Goal: Task Accomplishment & Management: Manage account settings

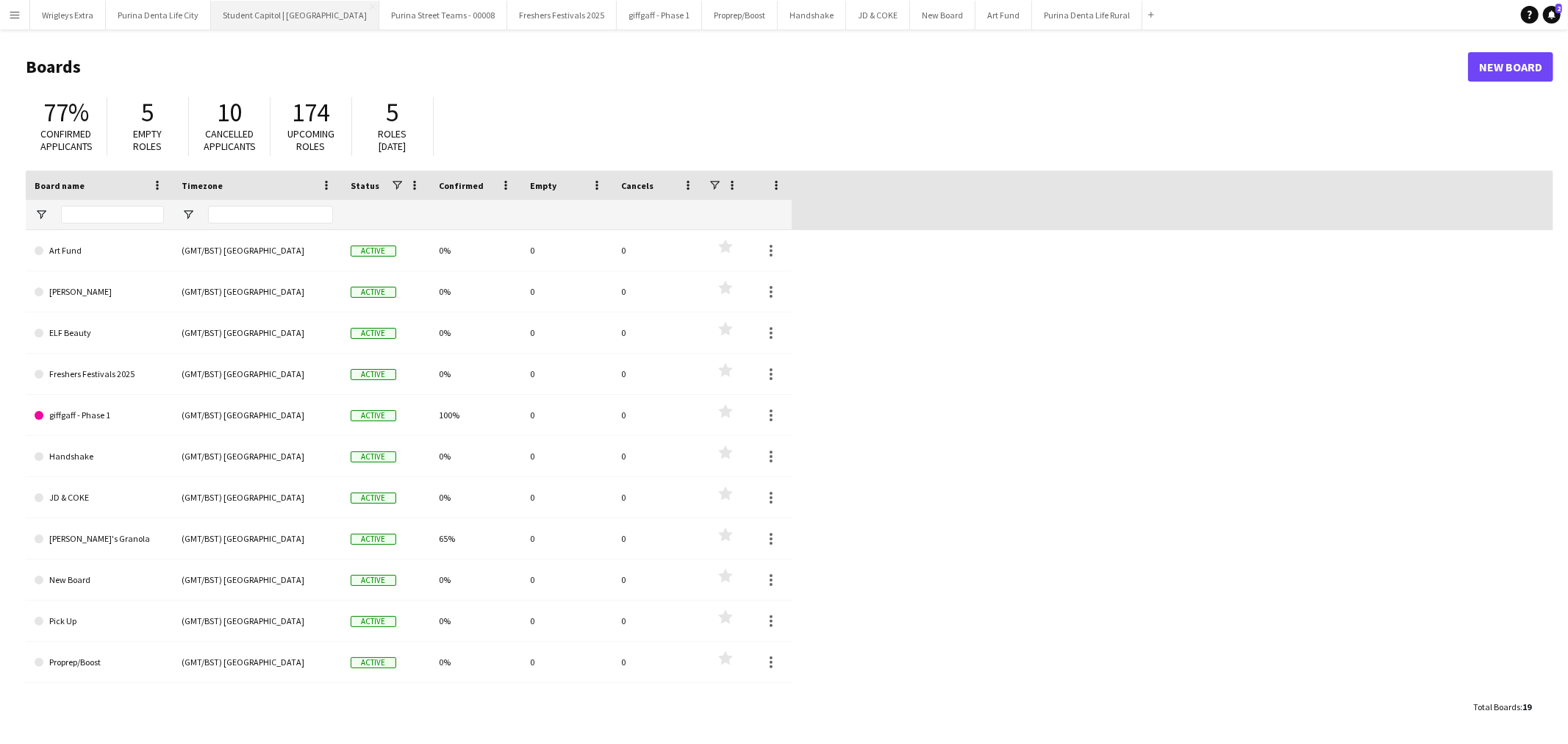
drag, startPoint x: 299, startPoint y: 15, endPoint x: 333, endPoint y: 22, distance: 34.7
click at [300, 13] on button "Student Capitol | [GEOGRAPHIC_DATA] Close" at bounding box center [295, 15] width 169 height 29
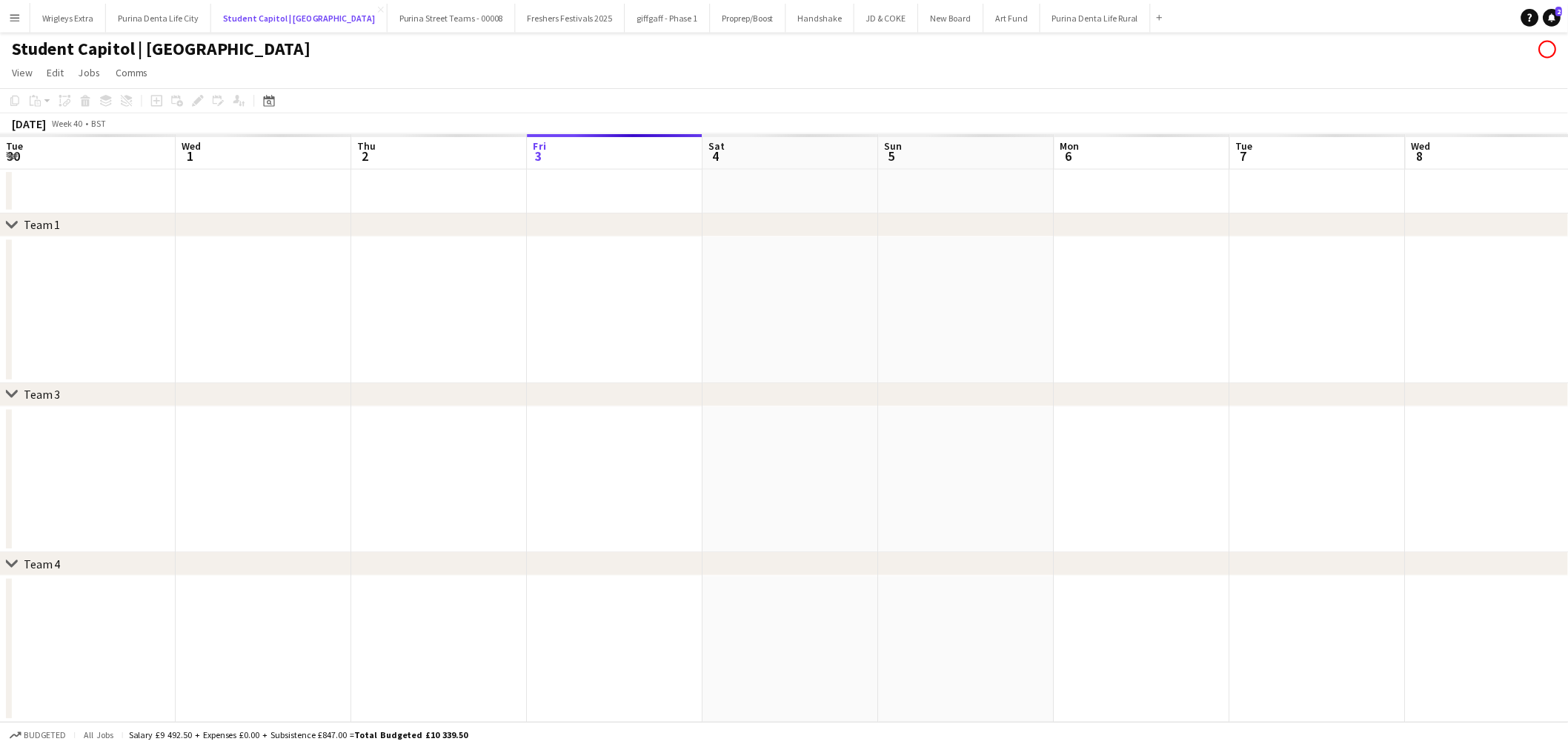
scroll to position [0, 353]
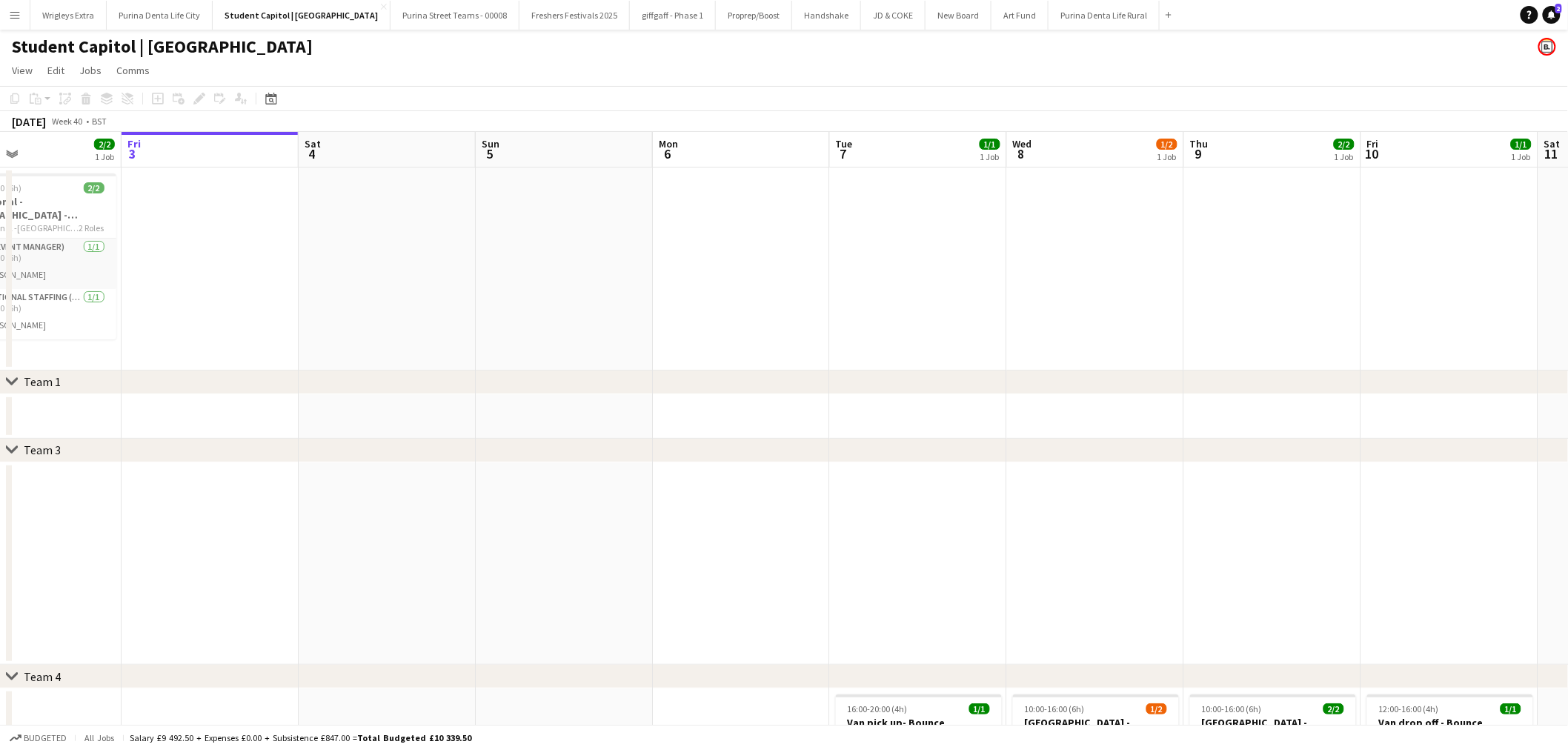
drag, startPoint x: 529, startPoint y: 265, endPoint x: 840, endPoint y: 262, distance: 311.0
click at [840, 262] on app-calendar-viewport "Tue 30 5/5 3 Jobs Wed 1 3/3 2 Jobs Thu 2 2/2 1 Job Fri 3 Sat 4 Sun 5 Mon 6 Tue …" at bounding box center [784, 512] width 1568 height 760
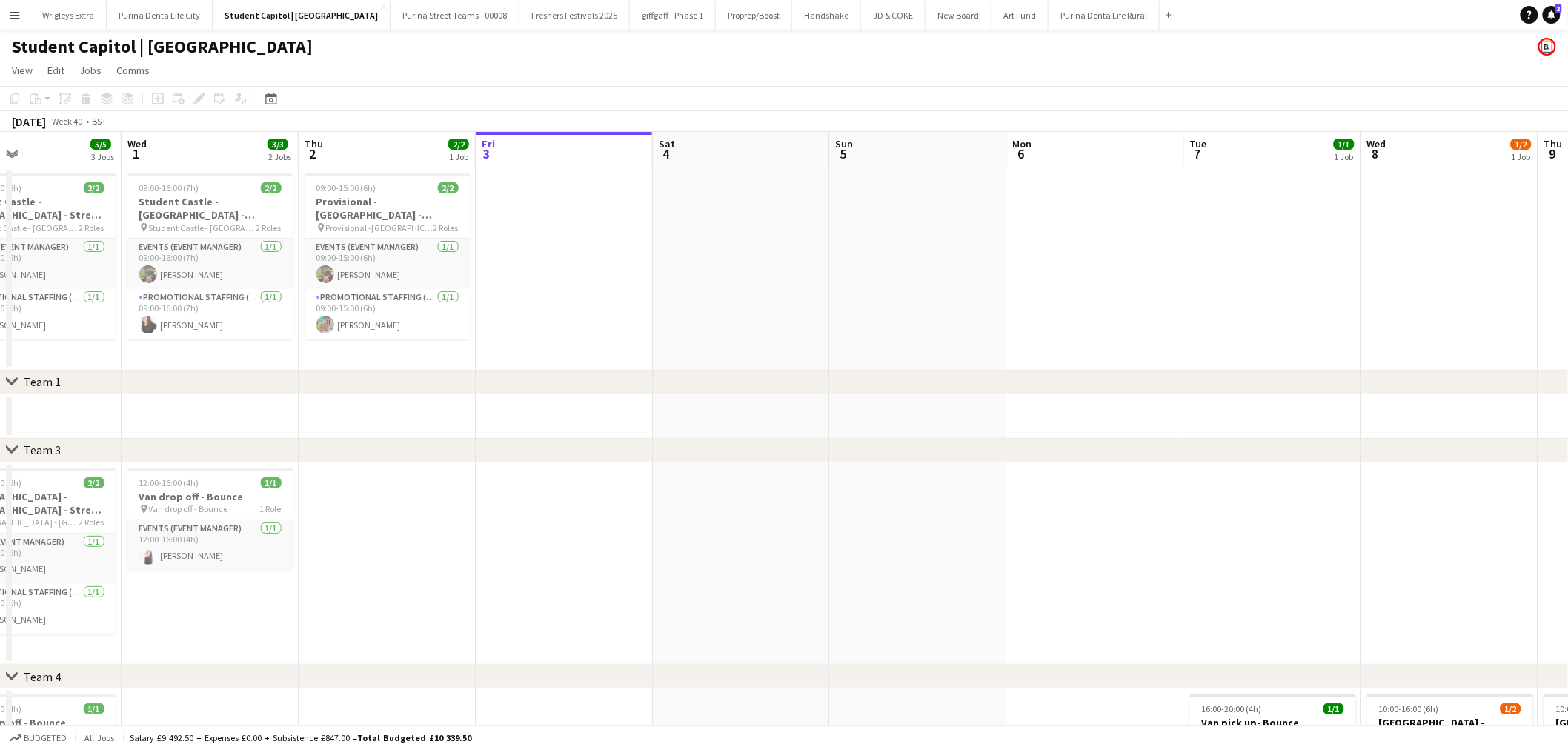
scroll to position [0, 398]
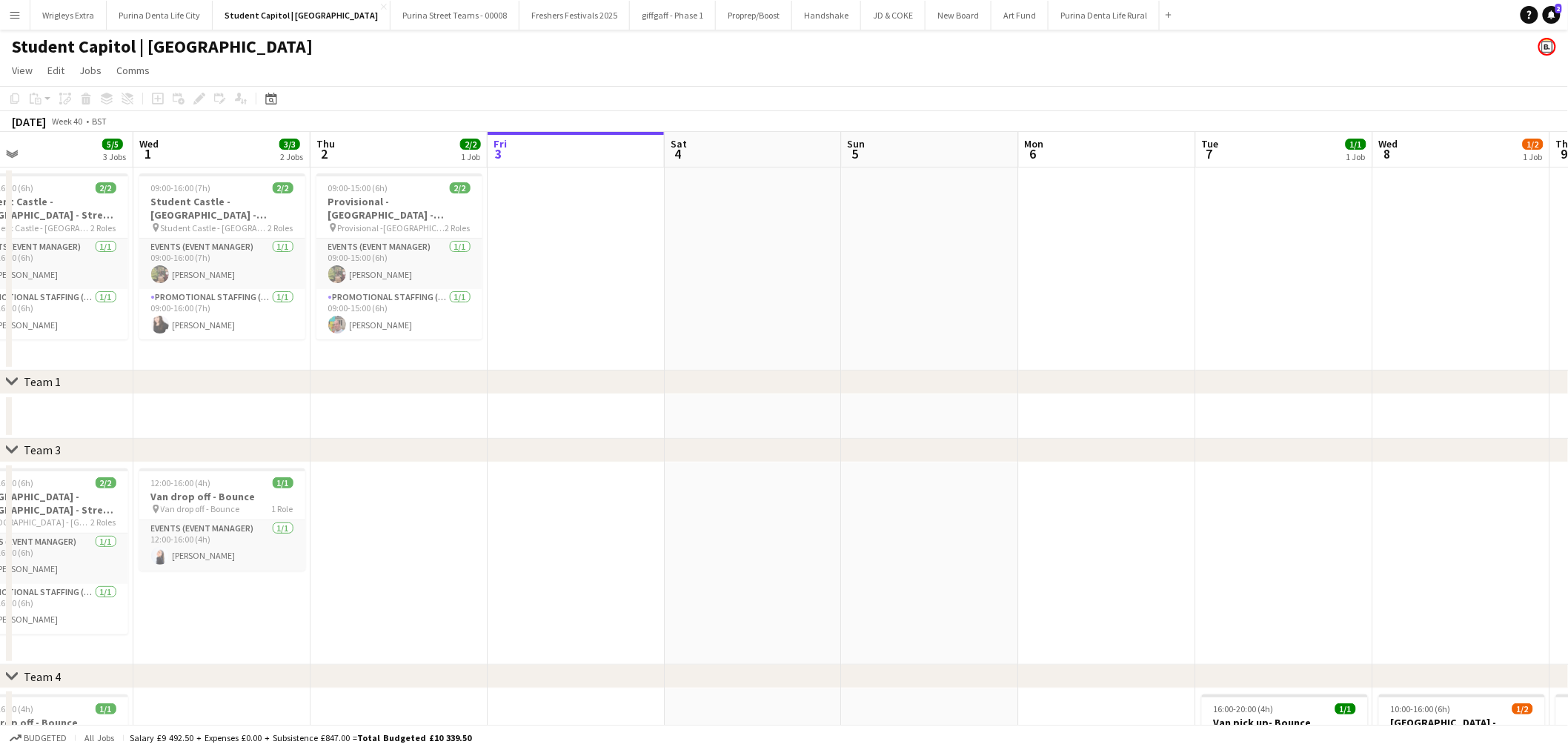
drag, startPoint x: 686, startPoint y: 460, endPoint x: 426, endPoint y: 414, distance: 264.0
click at [430, 420] on div "chevron-right Team 1 chevron-right Team 3 chevron-right Team 4 Sun 28 1/1 1 Job…" at bounding box center [784, 512] width 1568 height 760
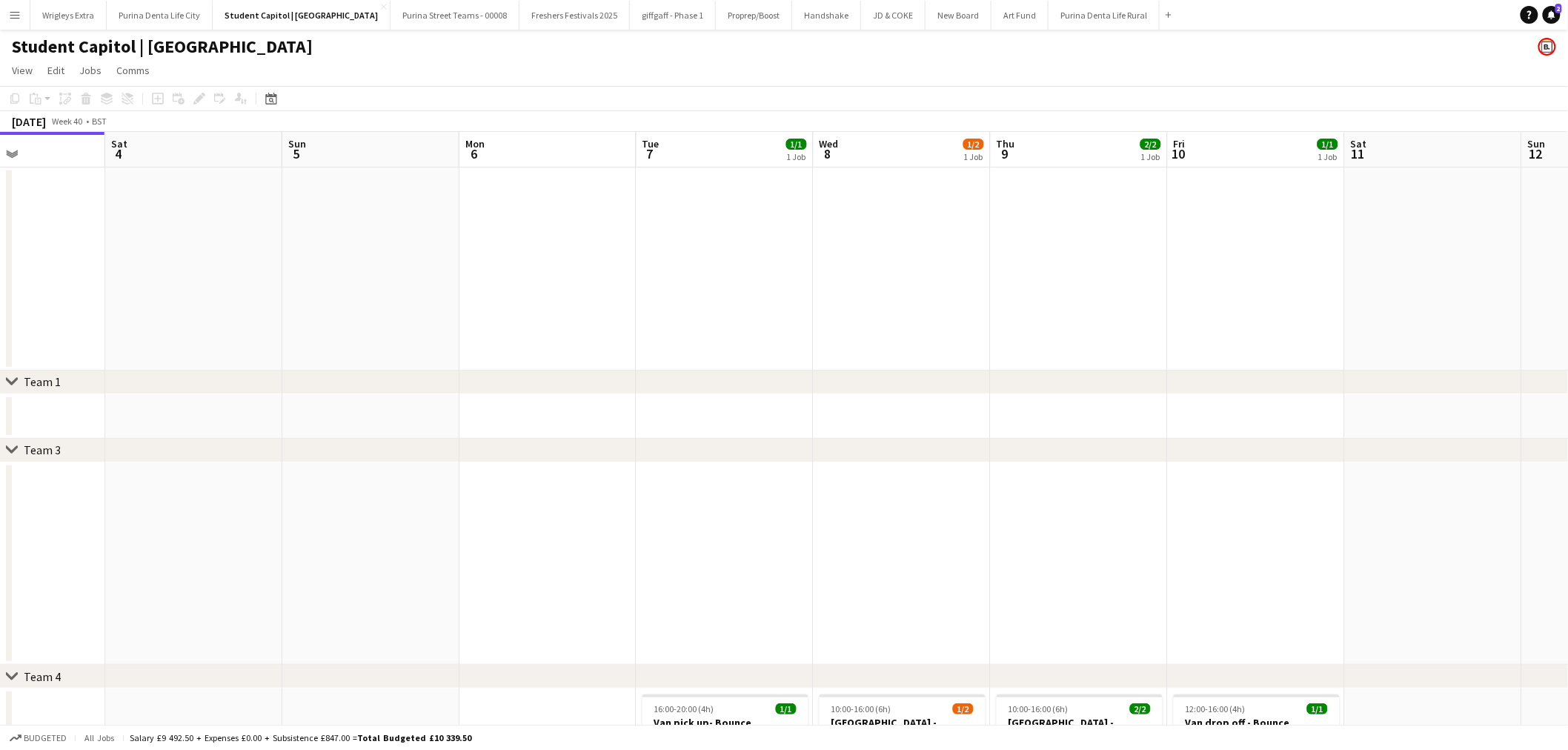
scroll to position [0, 421]
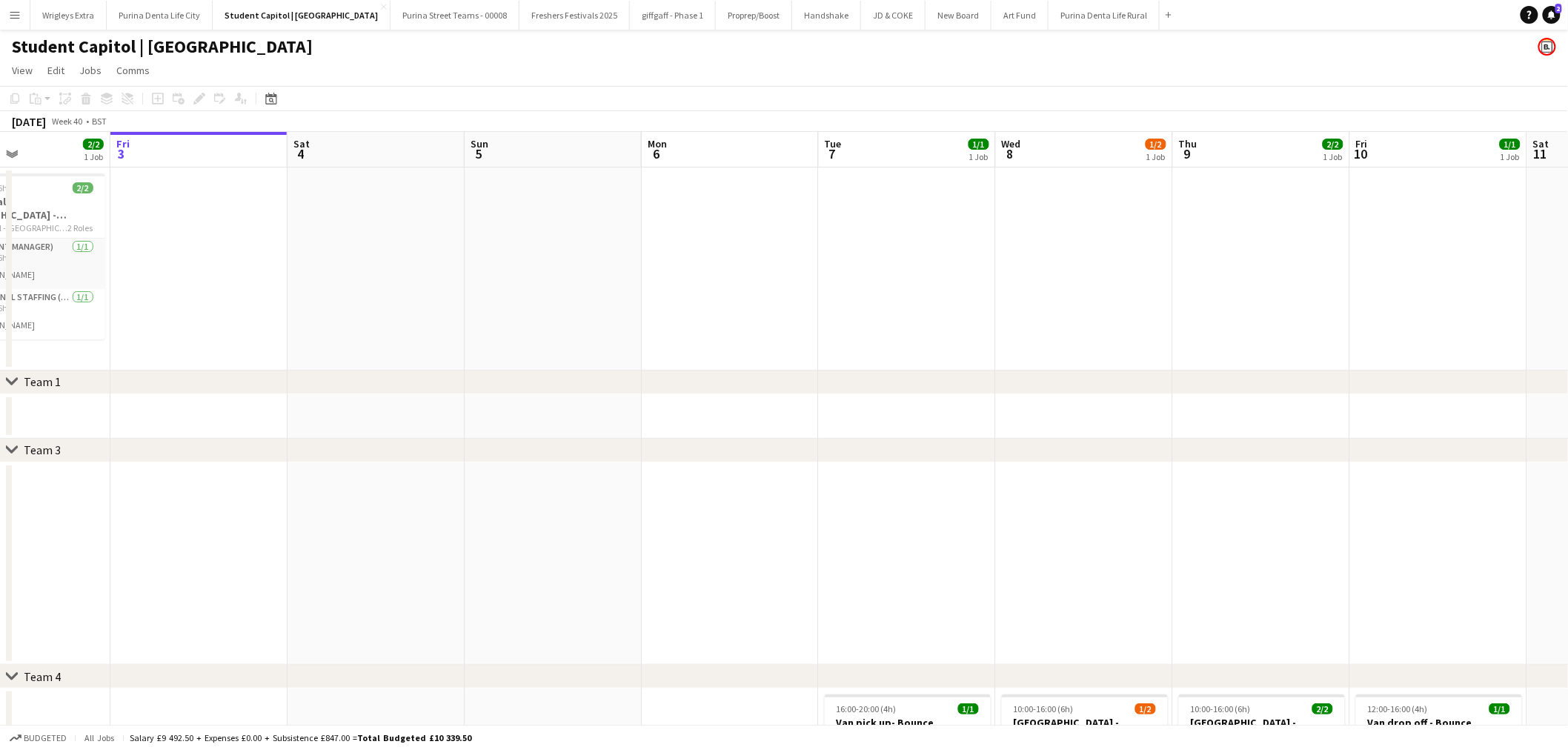
drag, startPoint x: 1086, startPoint y: 518, endPoint x: 754, endPoint y: 500, distance: 332.5
click at [754, 500] on app-calendar-viewport "Tue 30 5/5 3 Jobs Wed 1 3/3 2 Jobs Thu 2 2/2 1 Job Fri 3 Sat 4 Sun 5 Mon 6 Tue …" at bounding box center [784, 512] width 1568 height 760
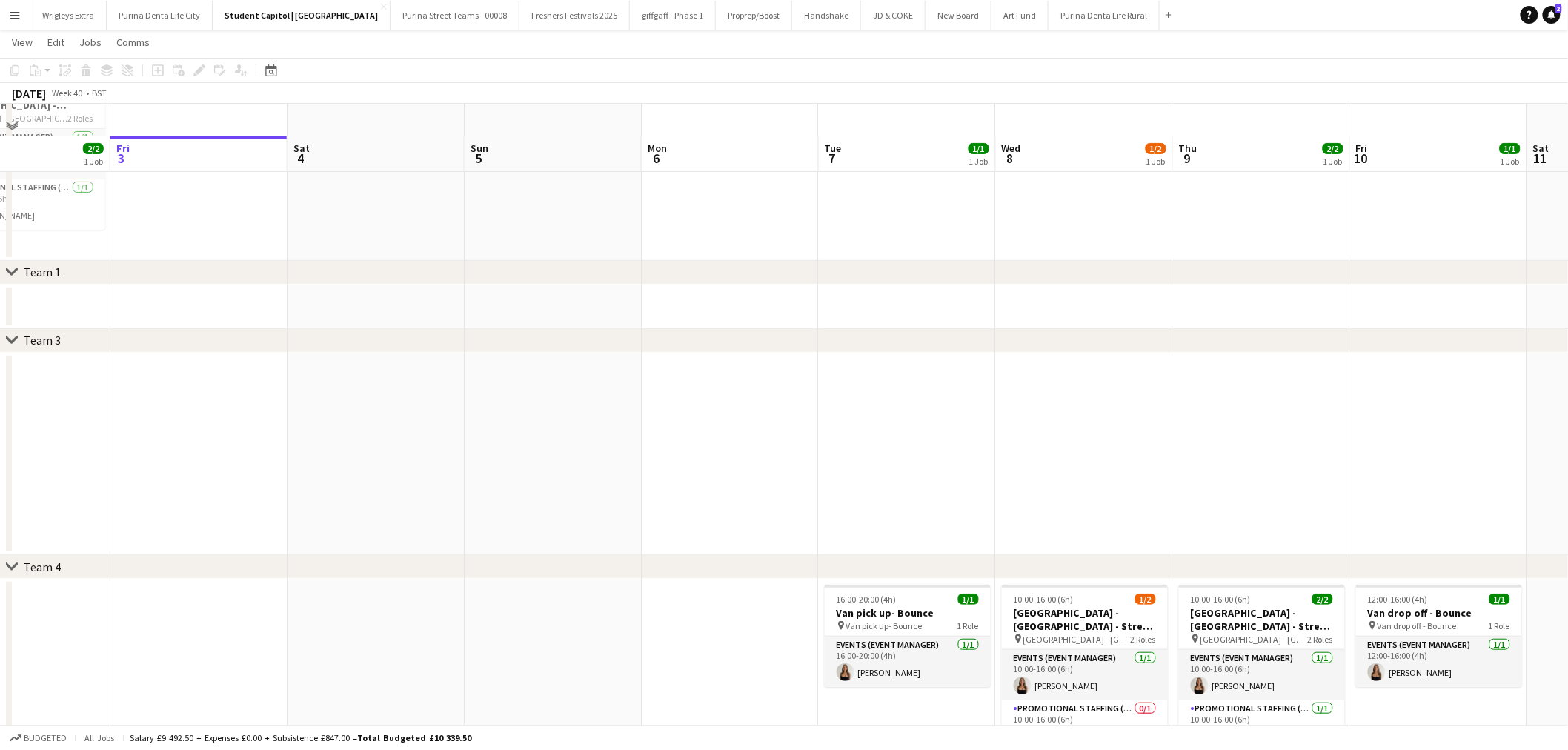
scroll to position [164, 0]
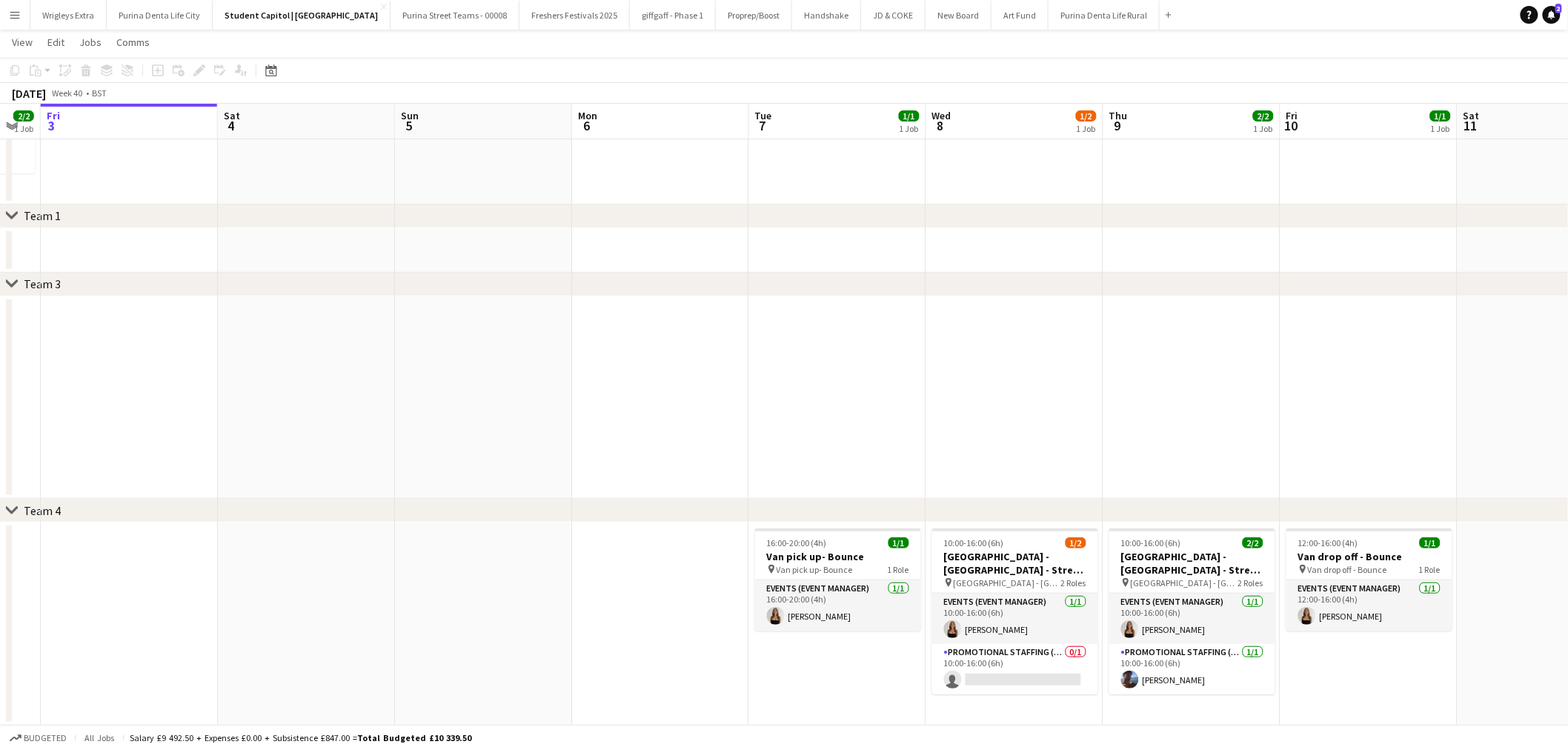
drag, startPoint x: 1192, startPoint y: 425, endPoint x: 935, endPoint y: 424, distance: 257.0
click at [935, 424] on app-calendar-viewport "Tue 30 5/5 3 Jobs Wed 1 3/3 2 Jobs Thu 2 2/2 1 Job Fri 3 Sat 4 Sun 5 Mon 6 Tue …" at bounding box center [784, 309] width 1568 height 833
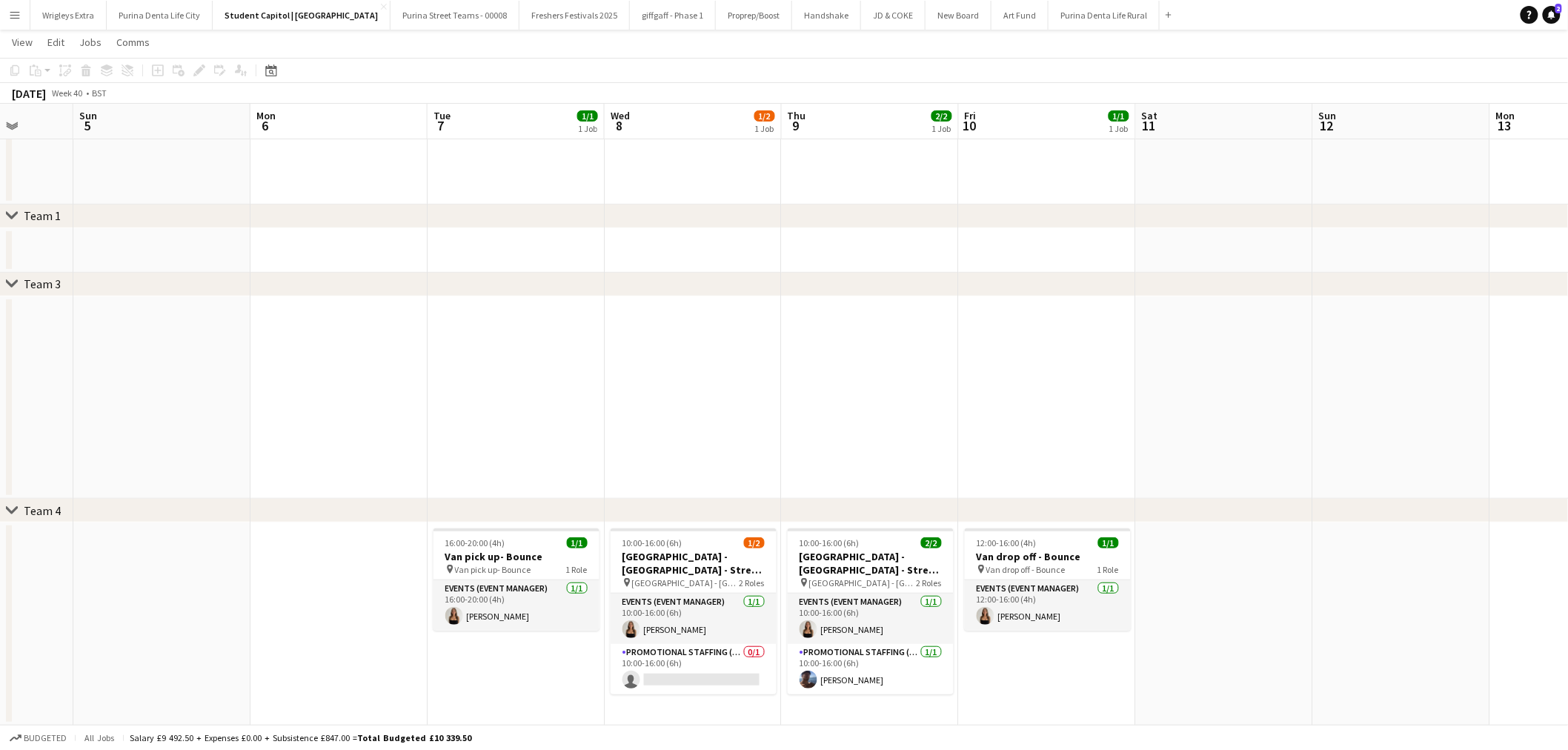
scroll to position [0, 504]
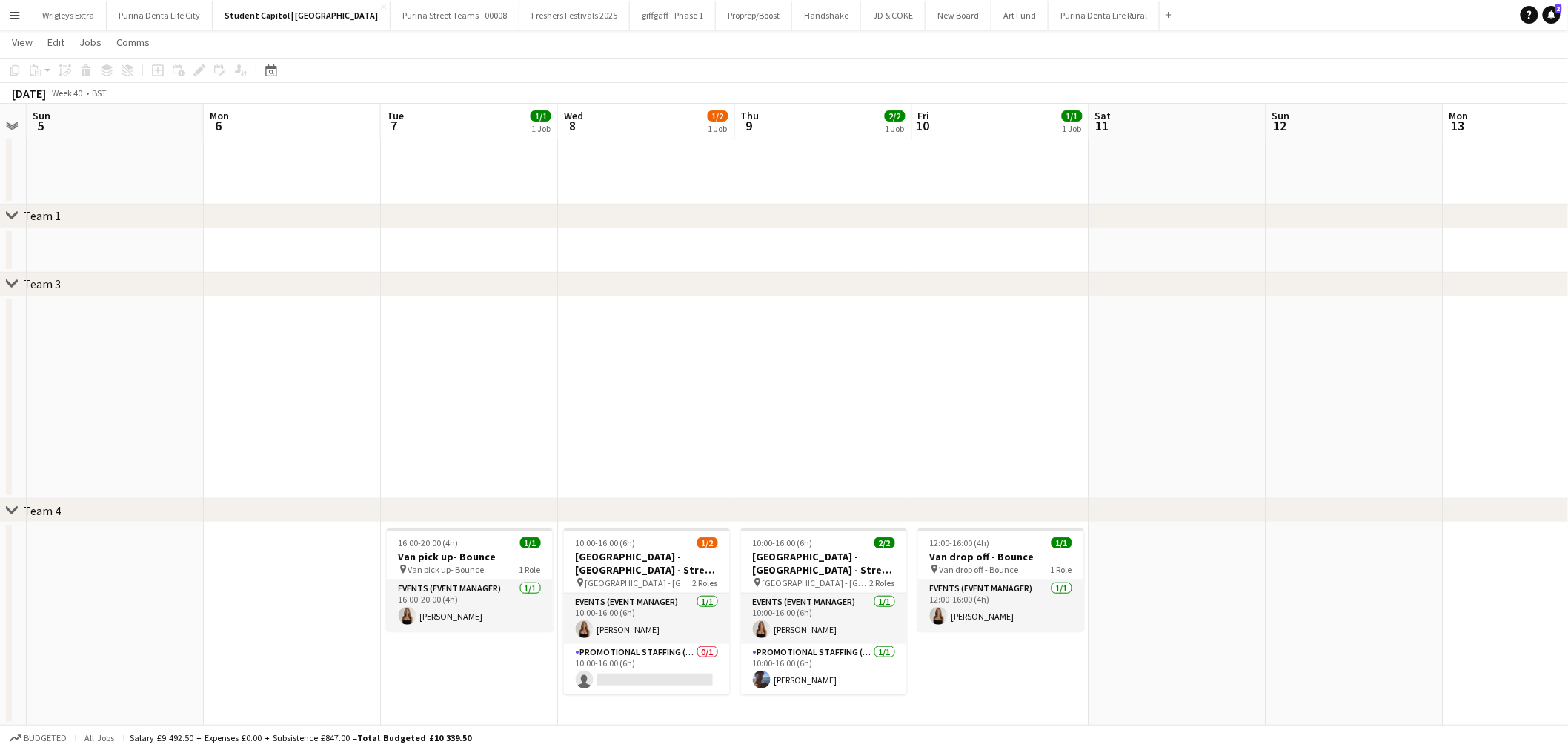
drag, startPoint x: 1133, startPoint y: 337, endPoint x: 957, endPoint y: 347, distance: 176.3
click at [957, 347] on app-calendar-viewport "Thu 2 2/2 1 Job Fri 3 Sat 4 Sun 5 Mon 6 Tue 7 1/1 1 Job Wed 8 1/2 1 Job Thu 9 2…" at bounding box center [784, 309] width 1568 height 833
drag, startPoint x: 648, startPoint y: 630, endPoint x: 722, endPoint y: 620, distance: 74.7
click at [648, 630] on app-card-role "Events (Event Manager) [DATE] 10:00-16:00 (6h) [PERSON_NAME]" at bounding box center [647, 619] width 166 height 50
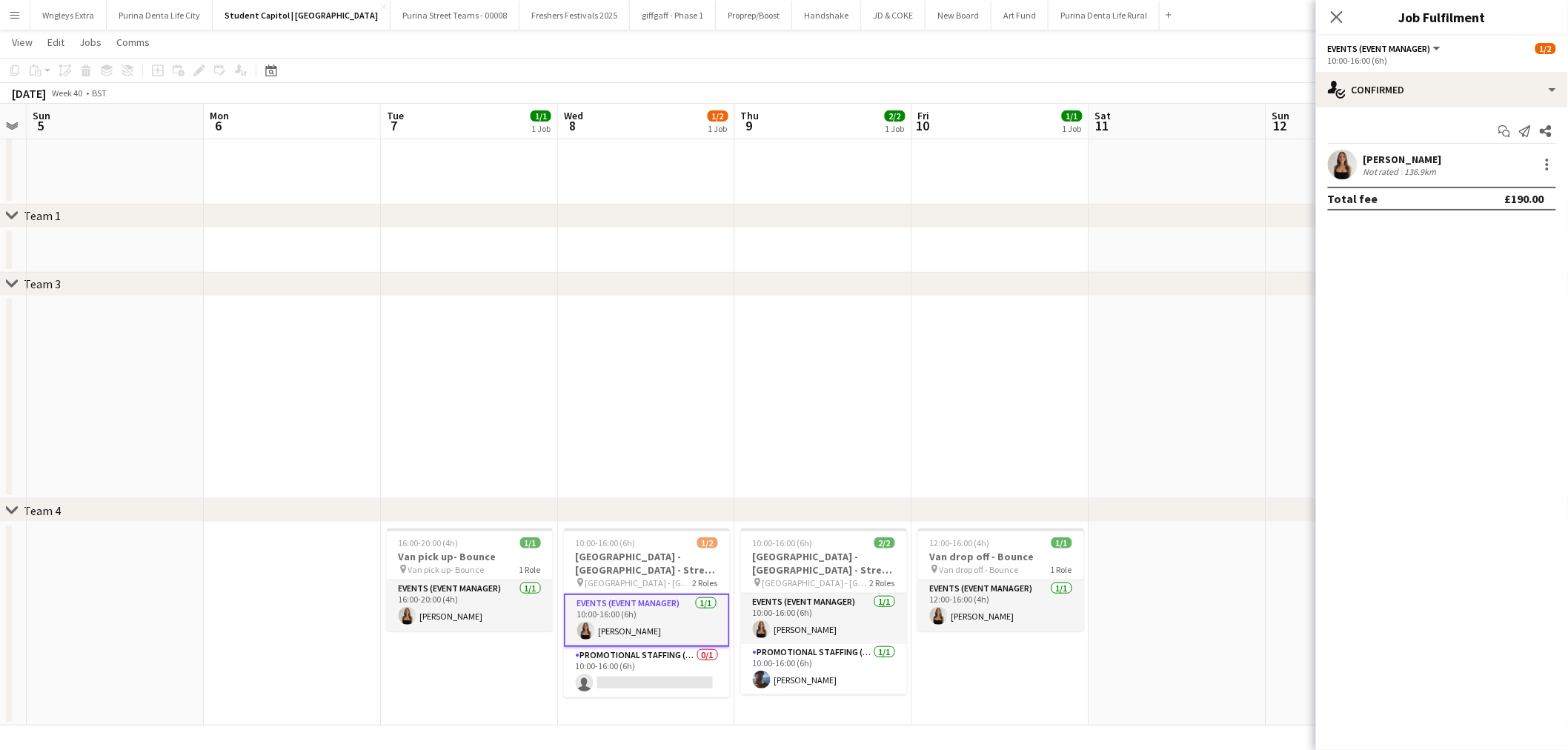
click at [1346, 166] on app-user-avatar at bounding box center [1342, 164] width 30 height 30
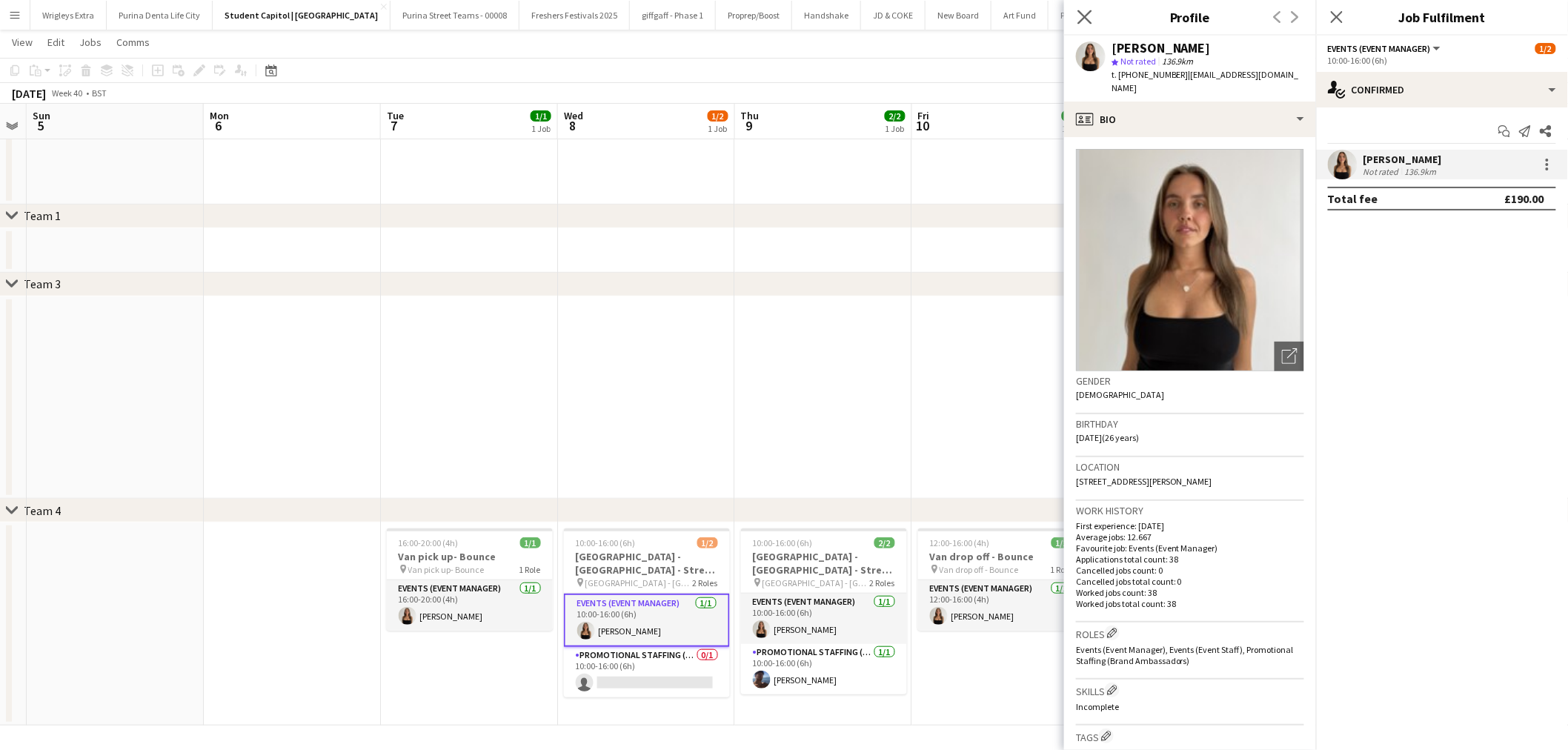
click at [1085, 25] on app-icon "Close pop-in" at bounding box center [1084, 17] width 21 height 21
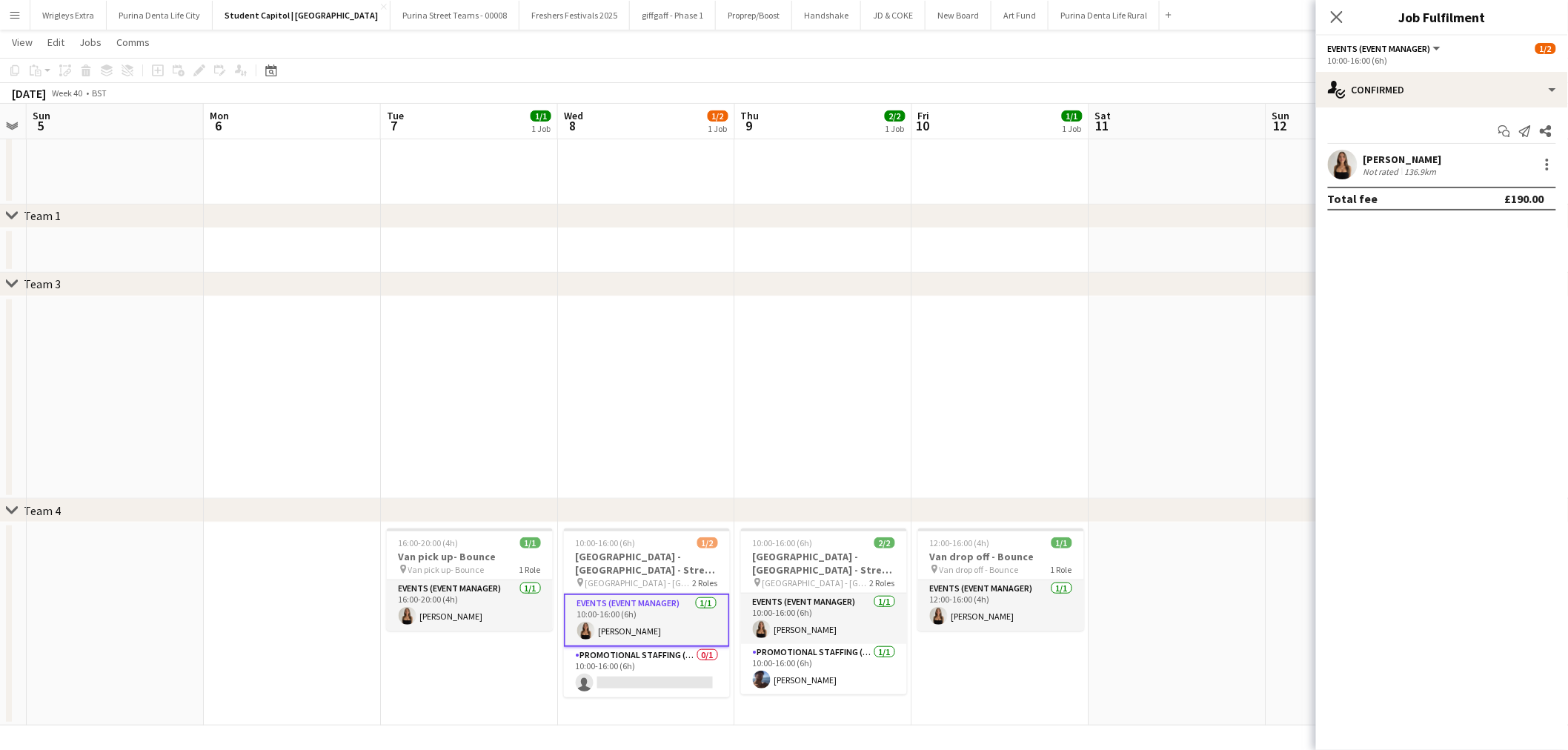
click at [1411, 164] on div "[PERSON_NAME]" at bounding box center [1403, 159] width 79 height 13
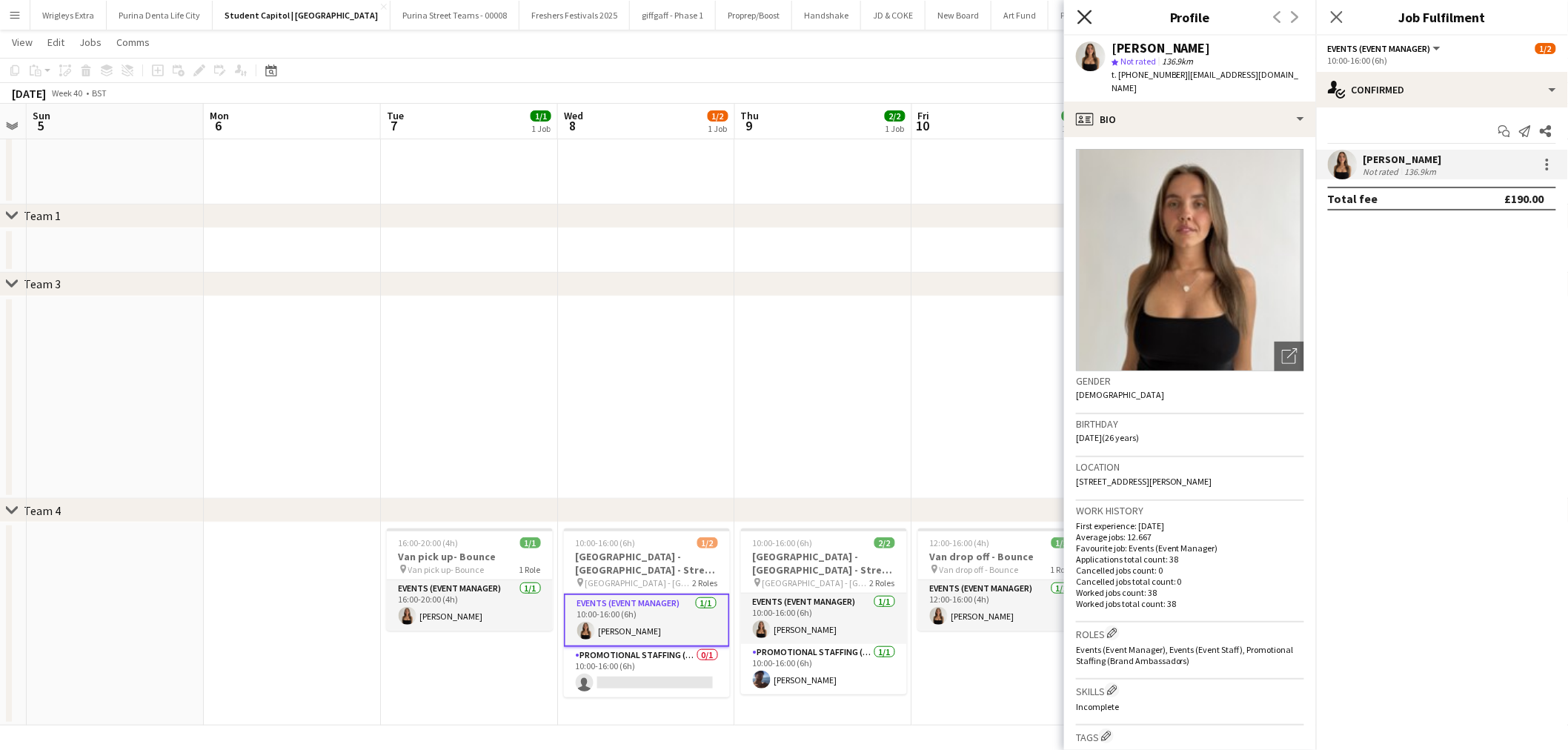
click at [1081, 20] on icon at bounding box center [1084, 16] width 14 height 14
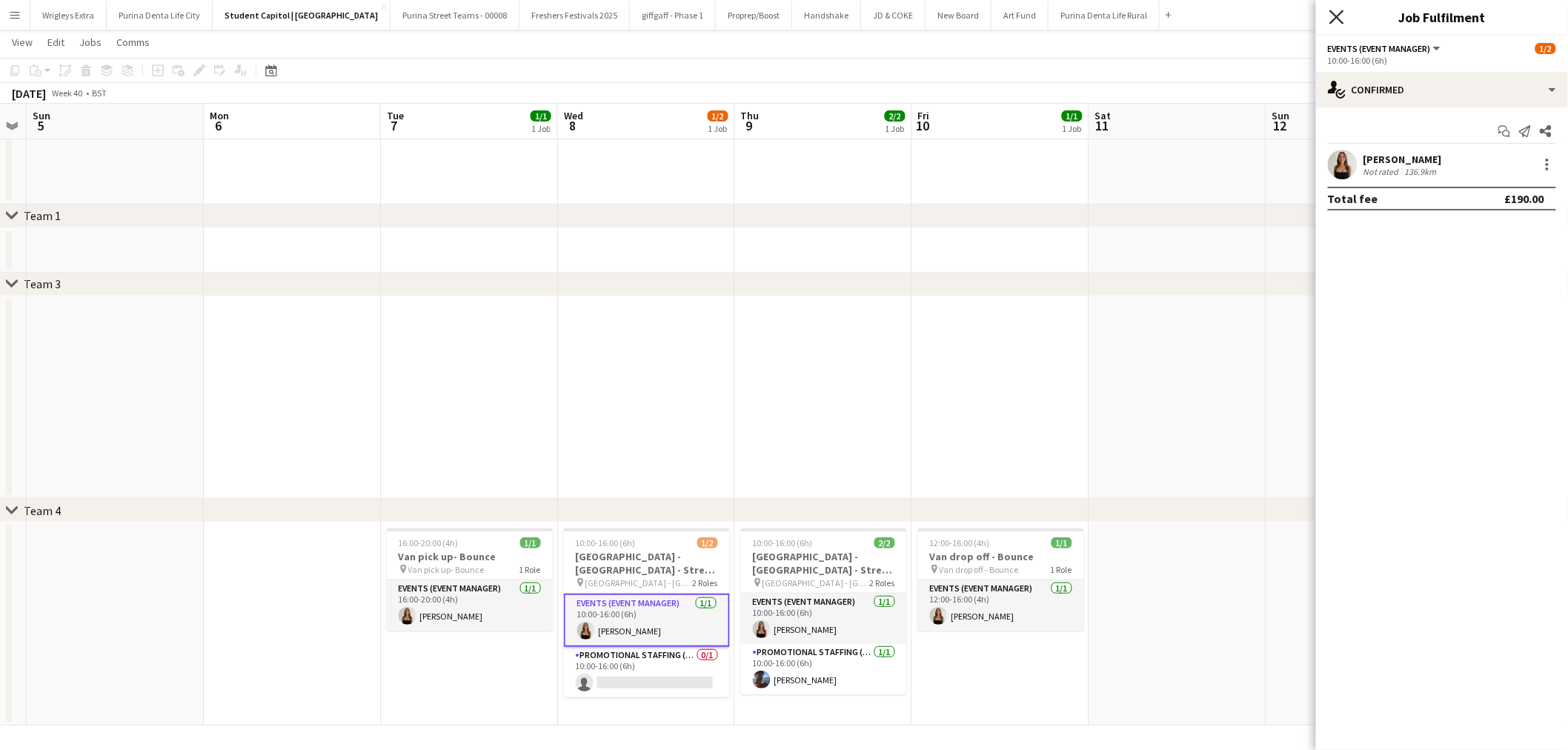
click at [1338, 13] on icon "Close pop-in" at bounding box center [1336, 16] width 14 height 14
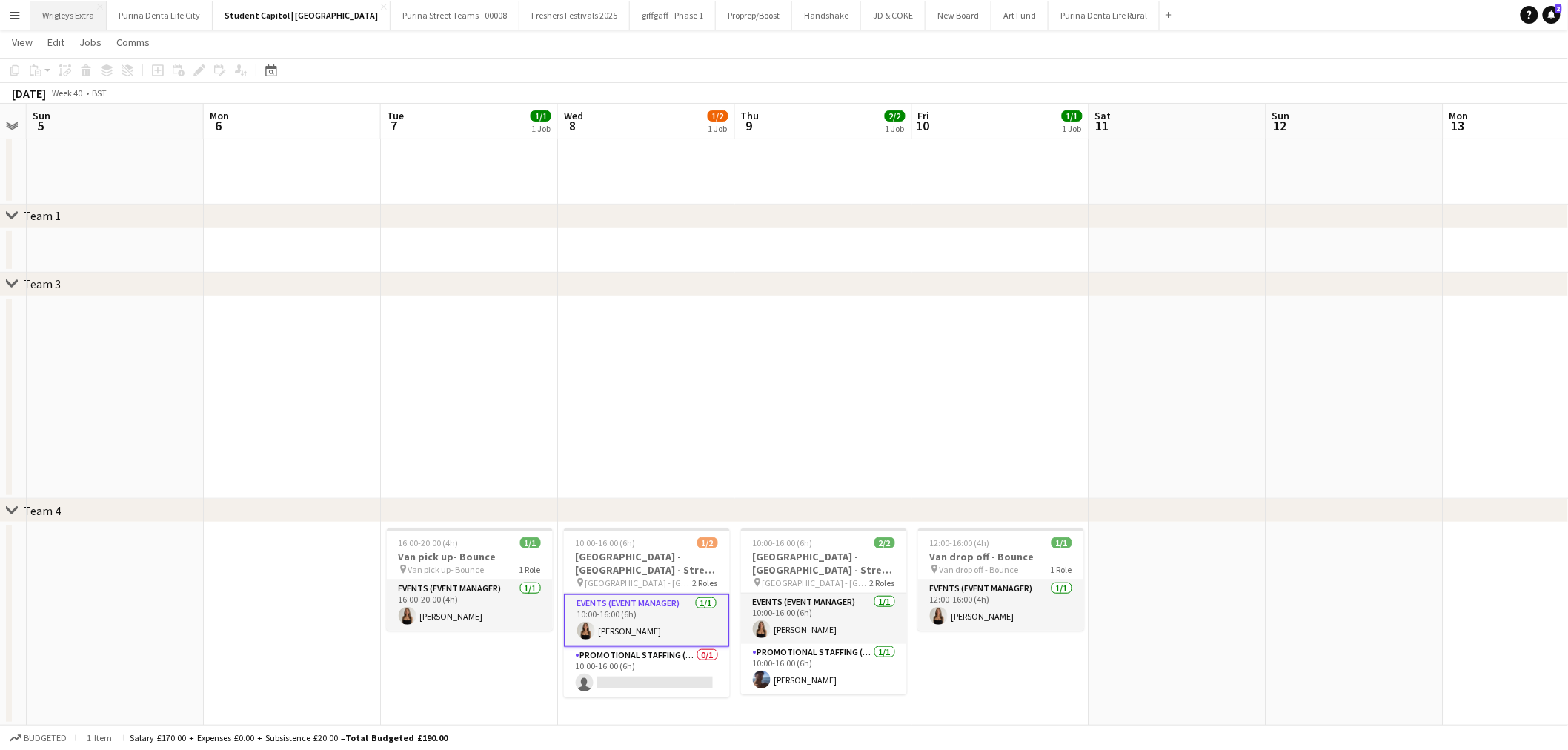
click at [58, 15] on button "Wrigleys Extra Close" at bounding box center [69, 15] width 76 height 29
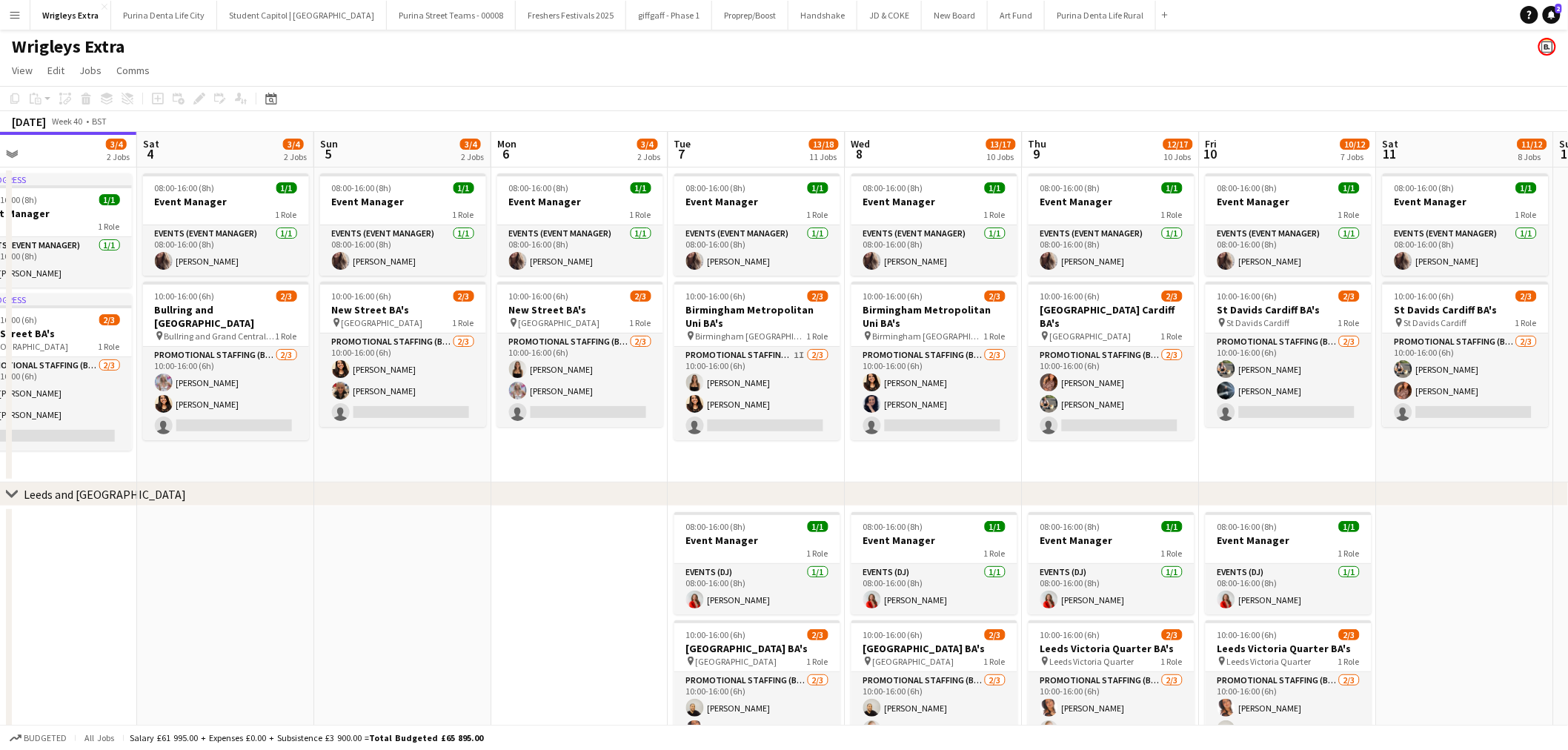
scroll to position [0, 587]
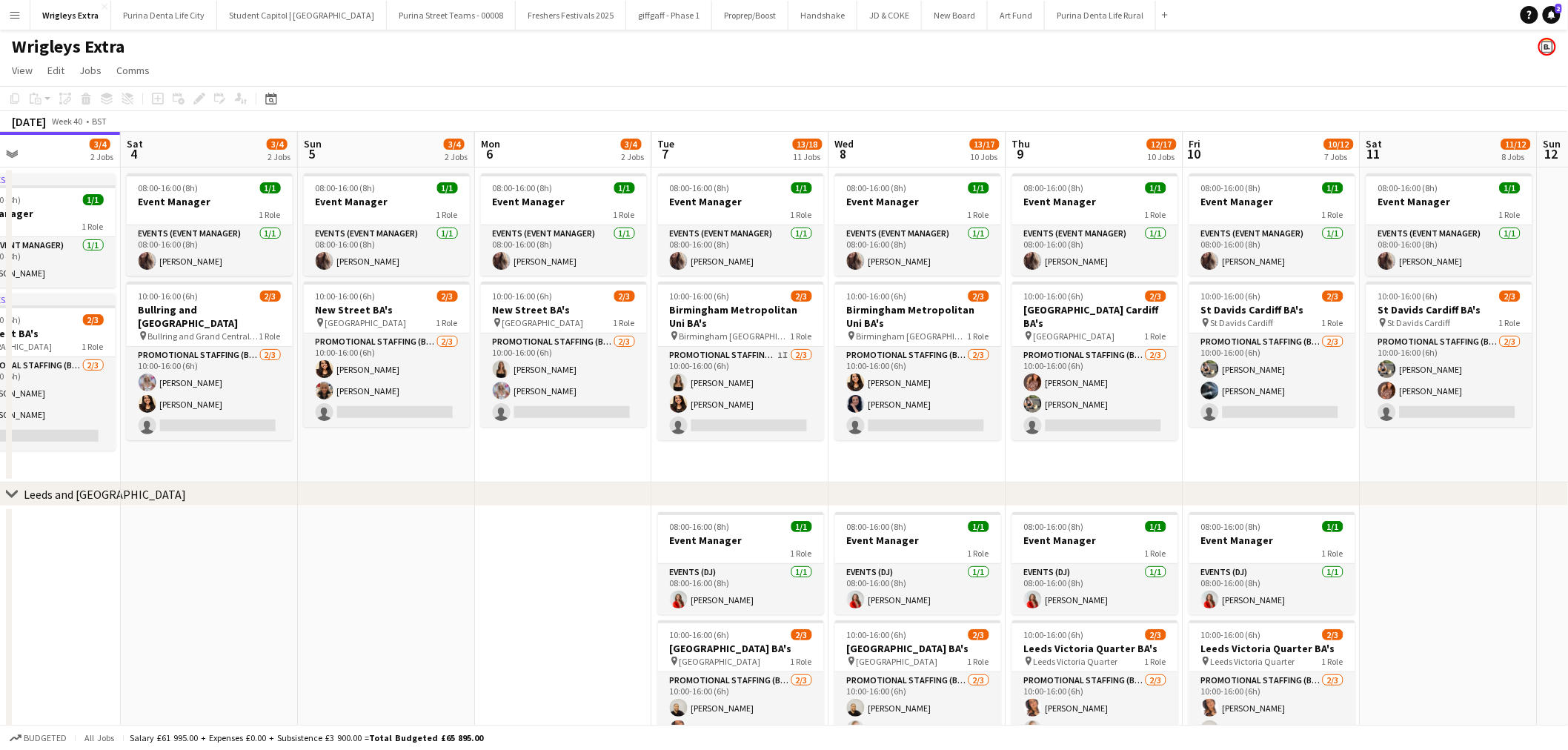
drag, startPoint x: 800, startPoint y: 578, endPoint x: 566, endPoint y: 571, distance: 234.1
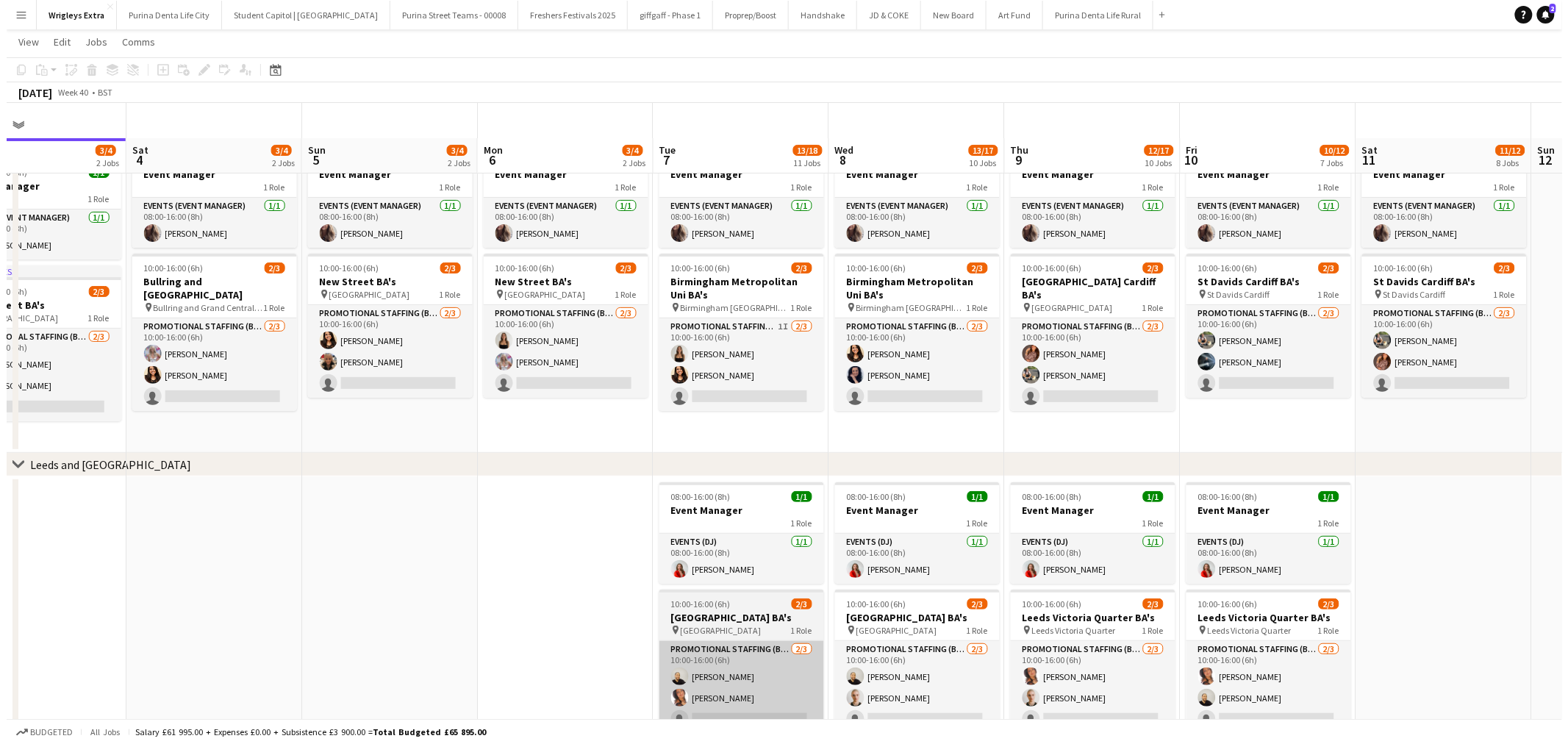
scroll to position [0, 0]
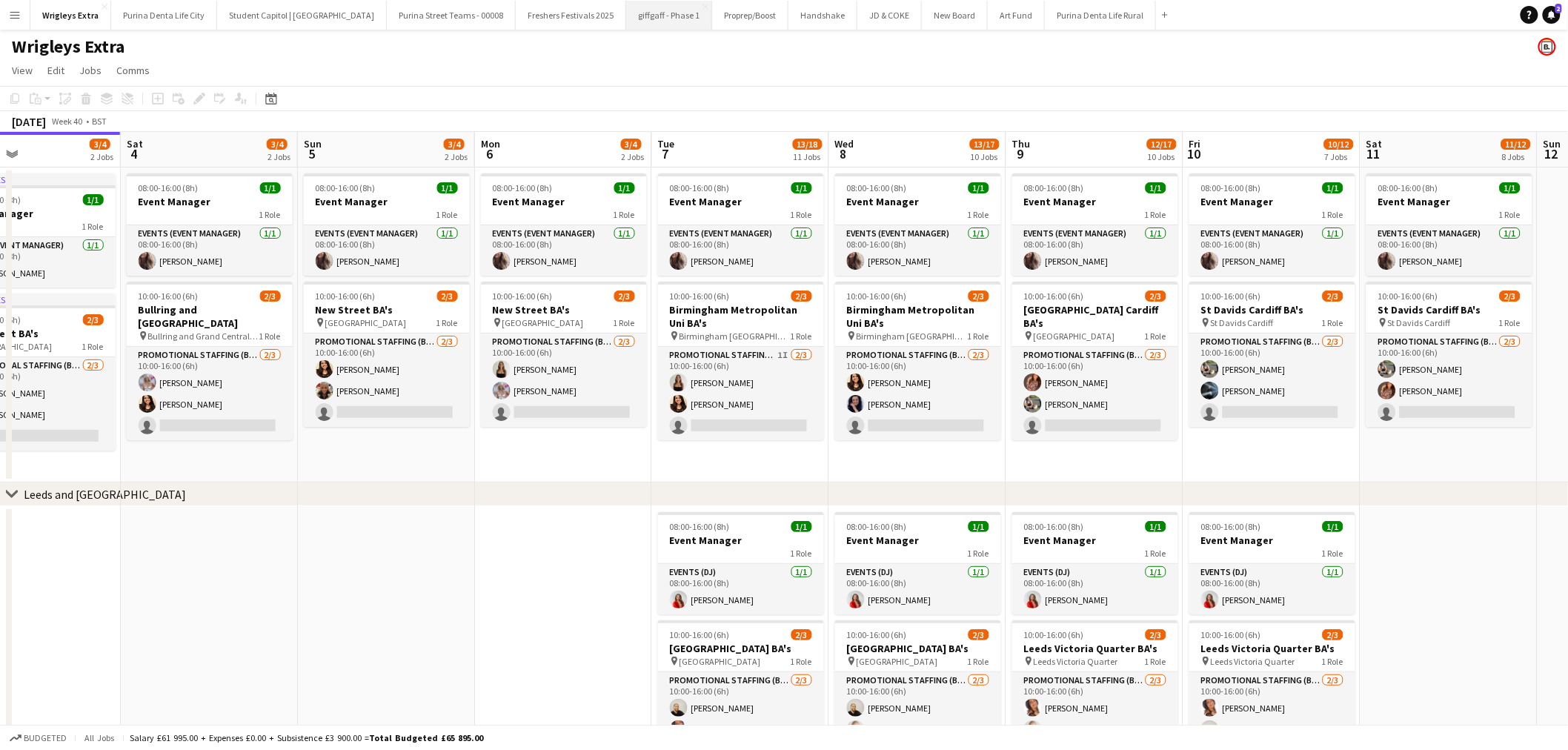
click at [633, 12] on button "giffgaff - Phase 1 Close" at bounding box center [669, 15] width 86 height 29
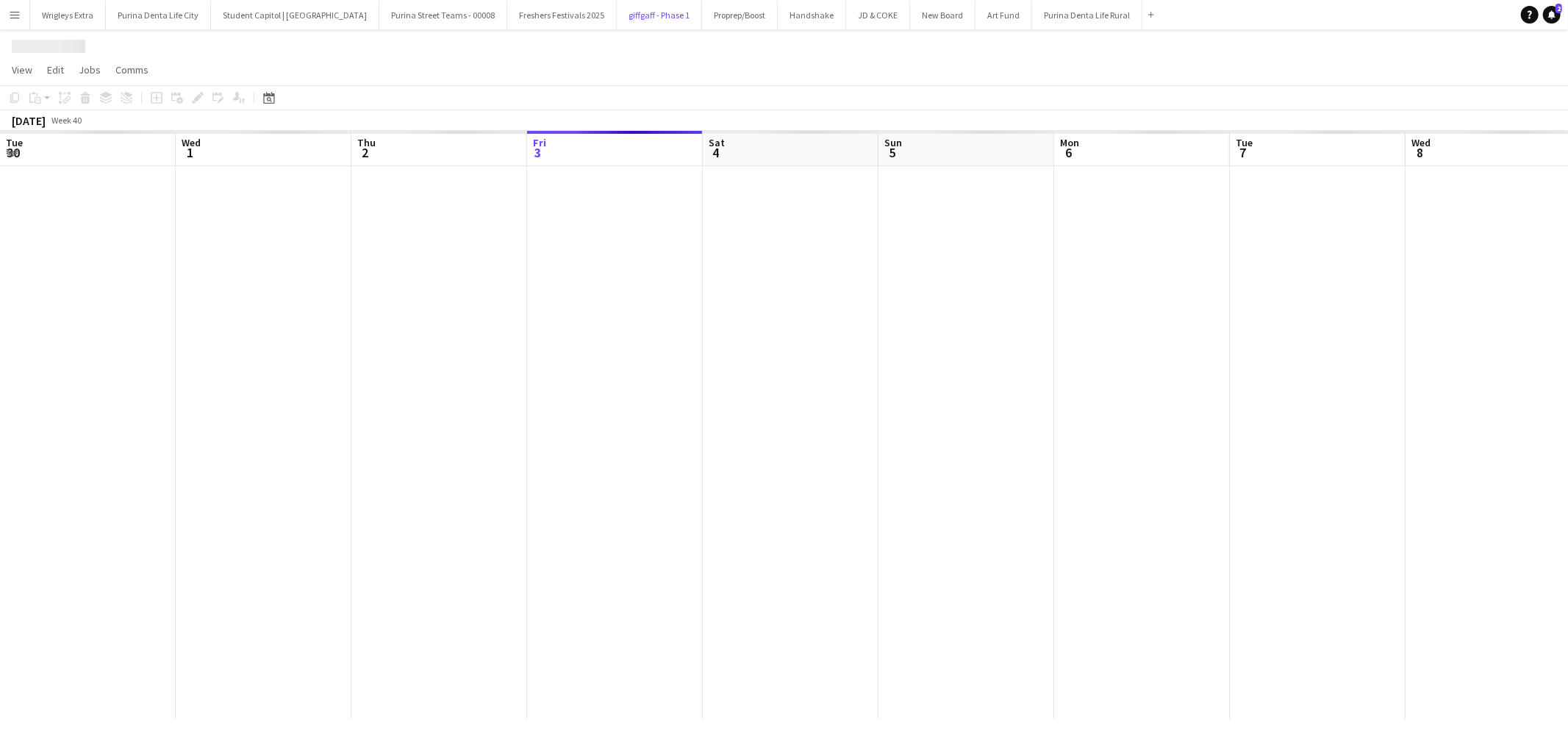
scroll to position [0, 350]
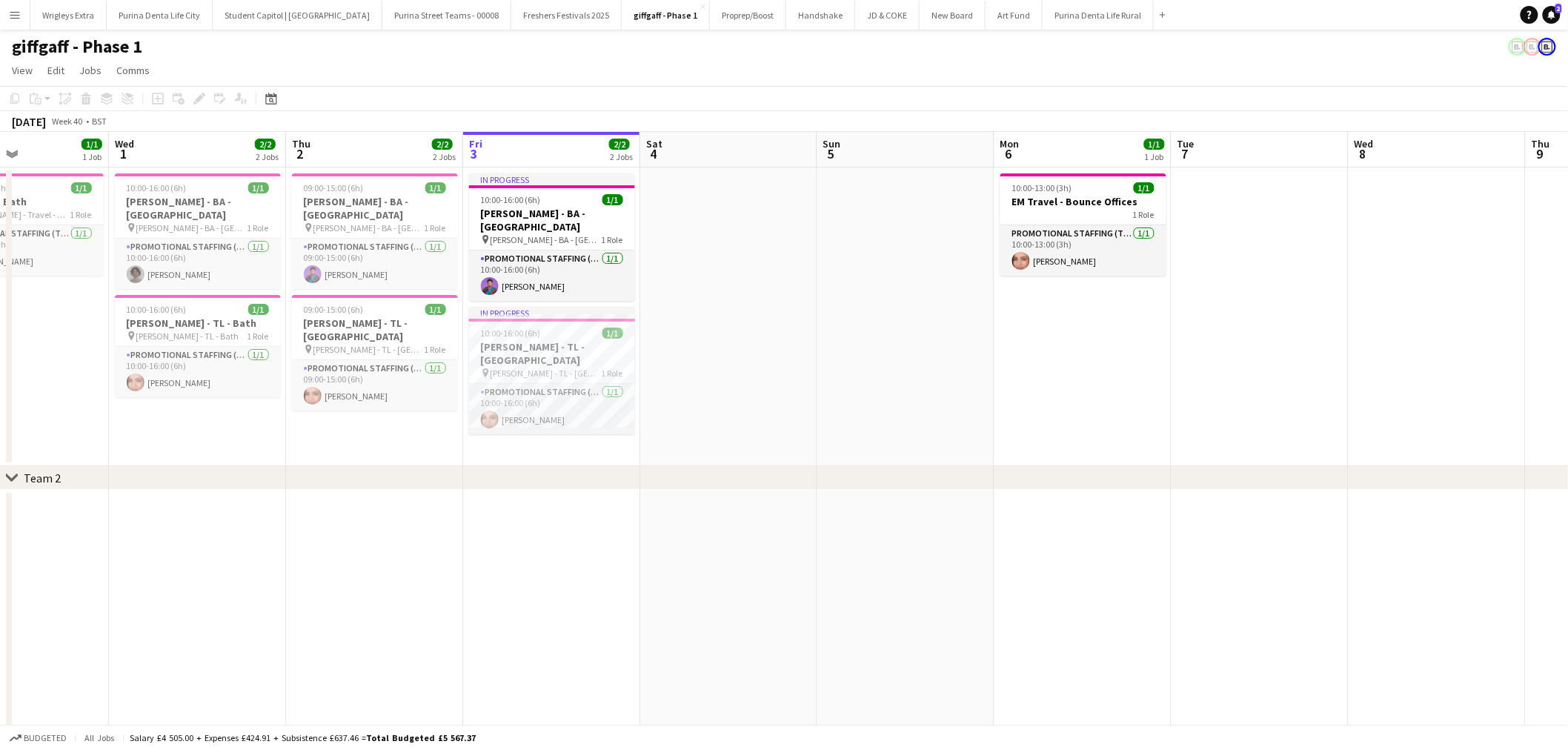
drag, startPoint x: 525, startPoint y: 408, endPoint x: 812, endPoint y: 410, distance: 287.0
click at [812, 410] on app-calendar-viewport "Sun 28 1/1 1 Job Mon 29 4/4 4 Jobs Tue 30 1/1 1 Job Wed 1 2/2 2 Jobs Thu 2 2/2 …" at bounding box center [784, 517] width 1568 height 770
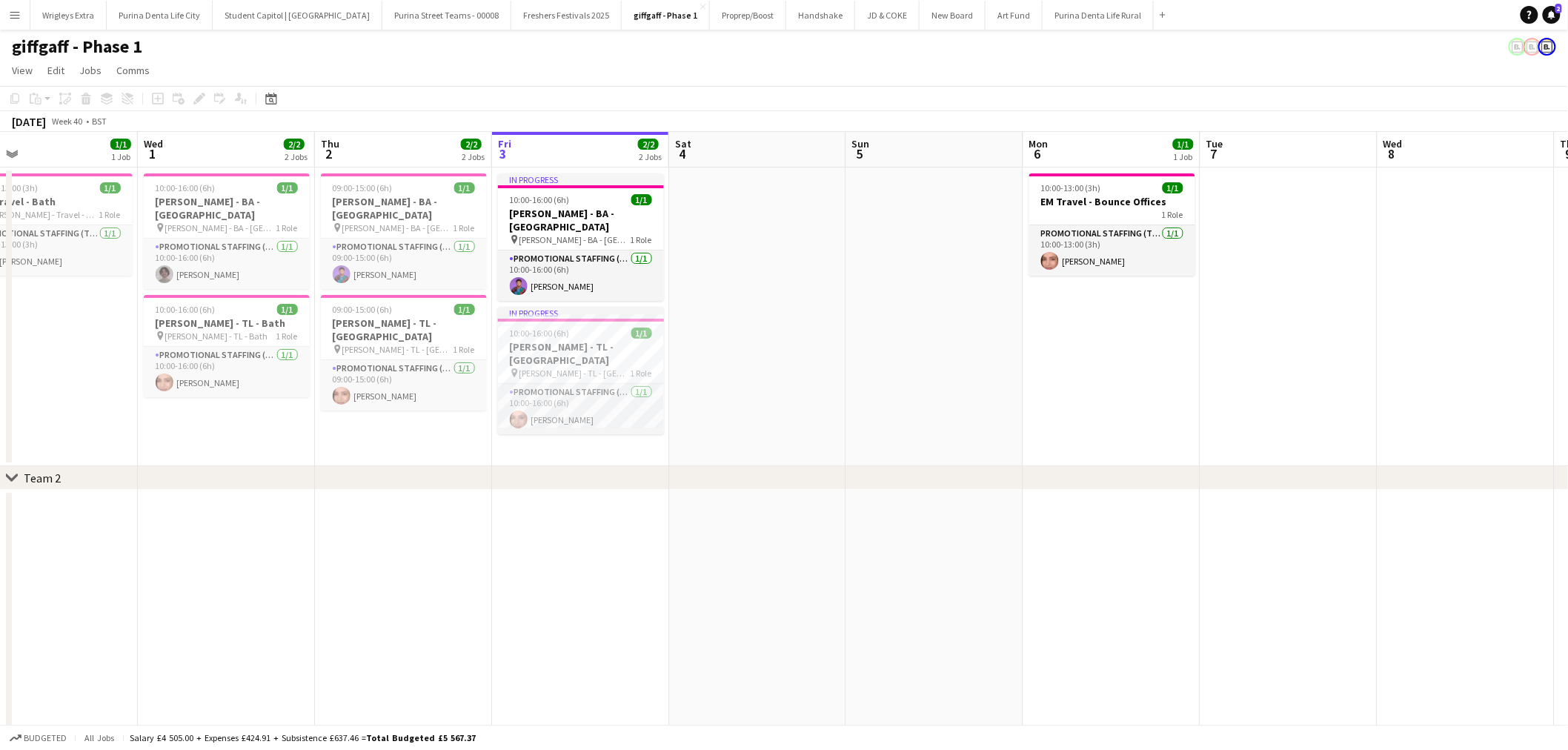
drag, startPoint x: 372, startPoint y: 464, endPoint x: 668, endPoint y: 473, distance: 296.1
click at [668, 473] on div "chevron-right Team 2 chevron-right Team 3 chevron-right New group Sun 28 1/1 1 …" at bounding box center [784, 517] width 1568 height 770
drag, startPoint x: 526, startPoint y: 487, endPoint x: 844, endPoint y: 485, distance: 318.0
click at [846, 485] on div "chevron-right Team 2" at bounding box center [784, 479] width 1568 height 24
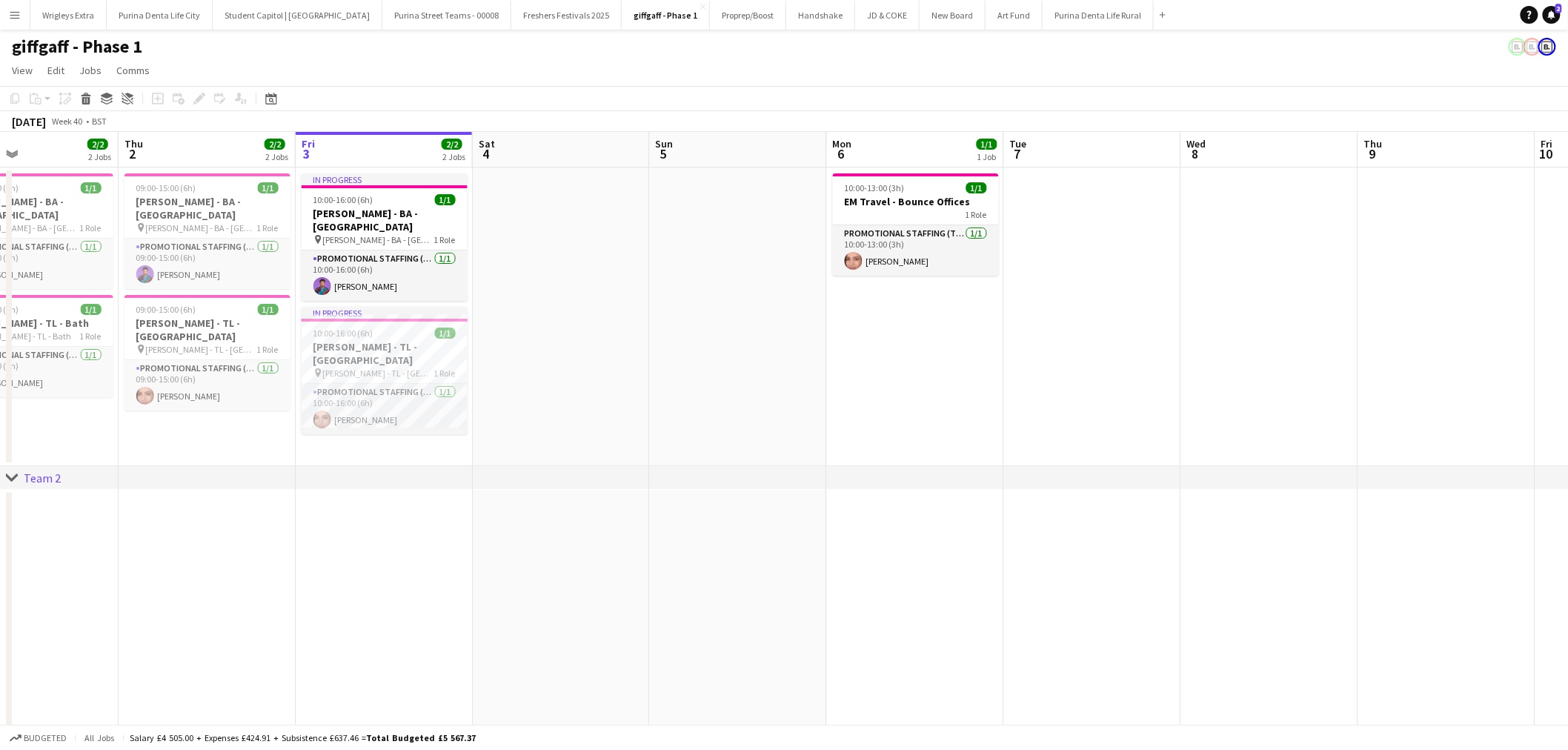
drag, startPoint x: 1215, startPoint y: 367, endPoint x: 1016, endPoint y: 387, distance: 200.0
click at [1016, 387] on app-calendar-viewport "Sun 28 1/1 1 Job Mon 29 4/4 4 Jobs Tue 30 1/1 1 Job Wed 1 2/2 2 Jobs Thu 2 2/2 …" at bounding box center [784, 517] width 1568 height 770
click at [69, 17] on button "Wrigleys Extra Close" at bounding box center [69, 15] width 76 height 29
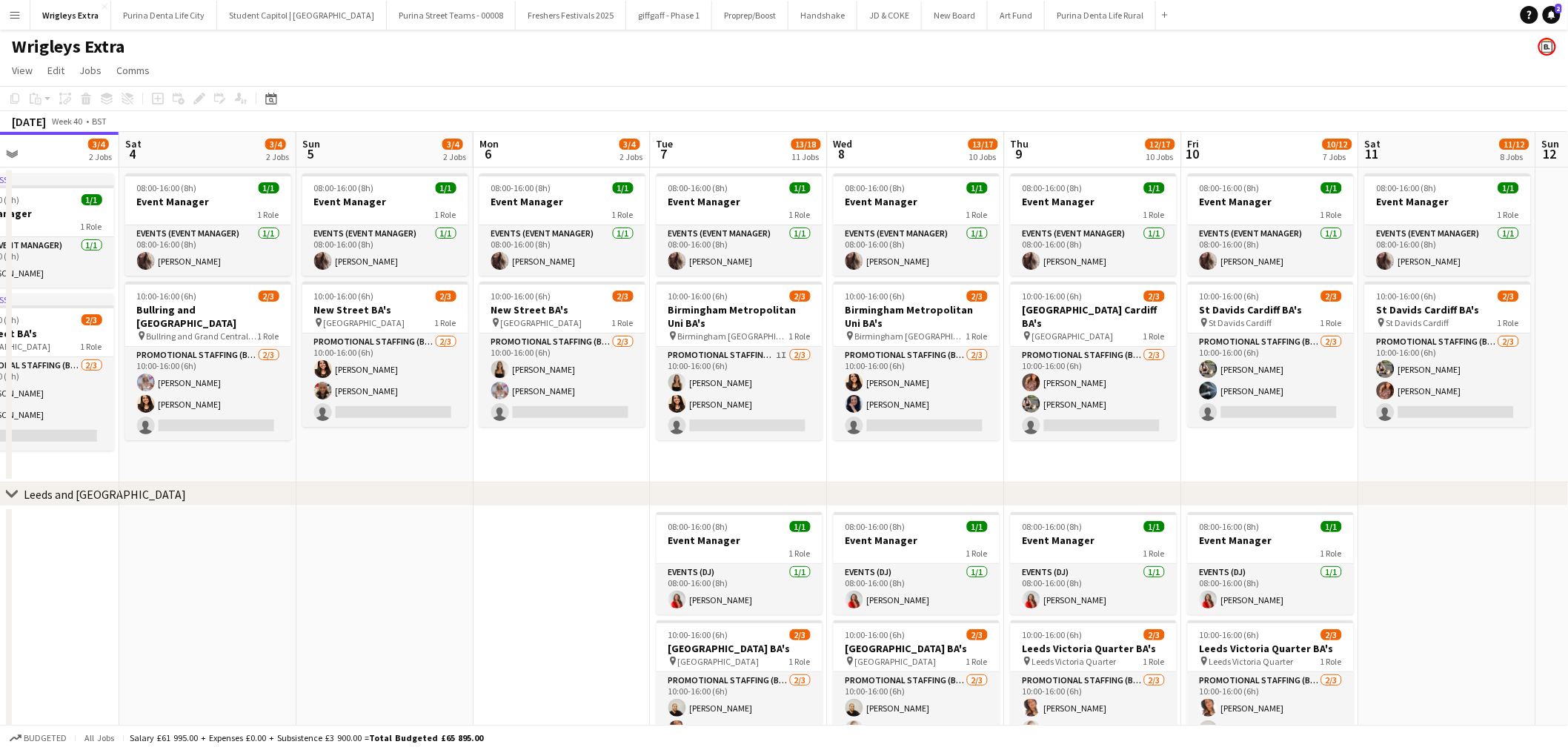
scroll to position [0, 609]
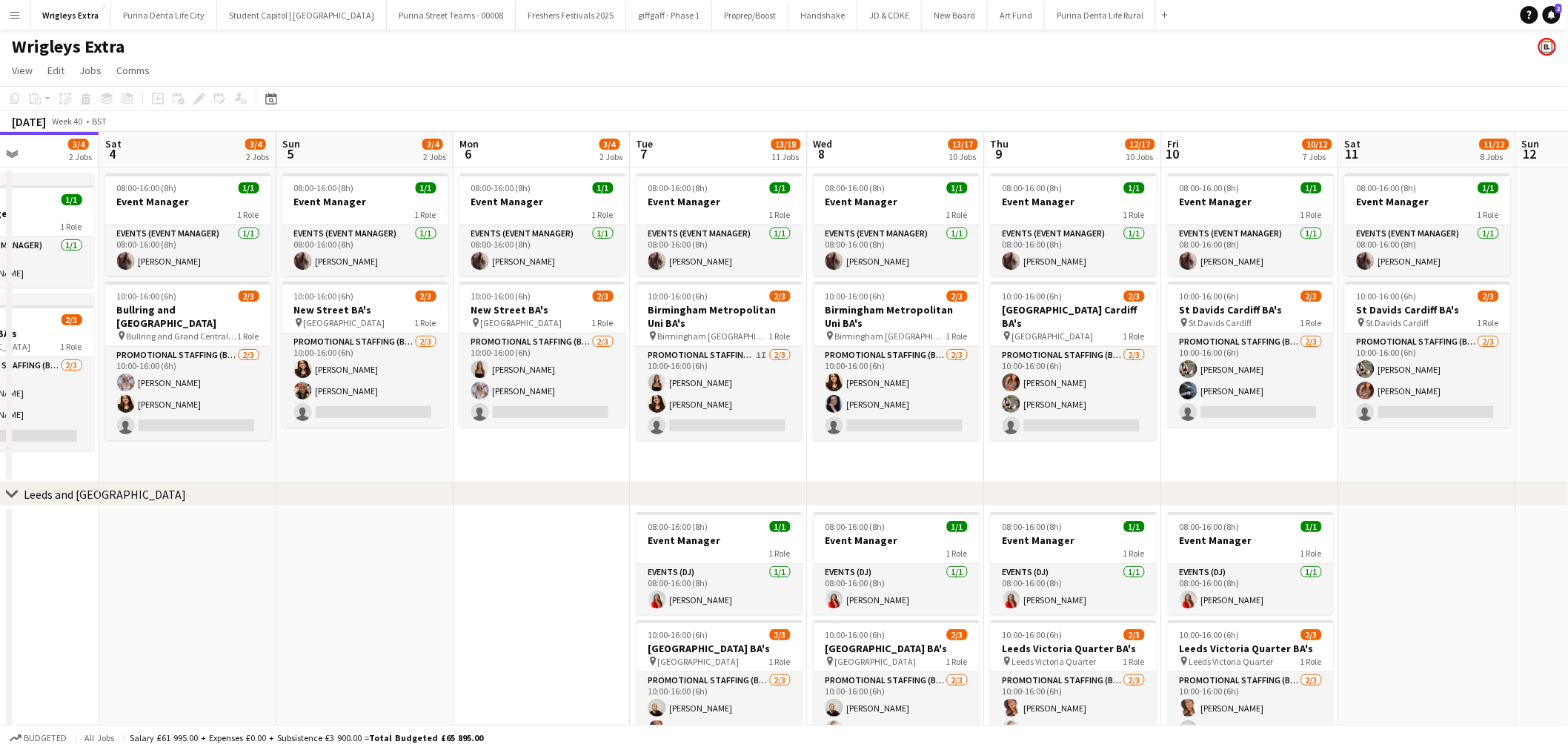
drag, startPoint x: 1356, startPoint y: 458, endPoint x: 1102, endPoint y: 477, distance: 254.7
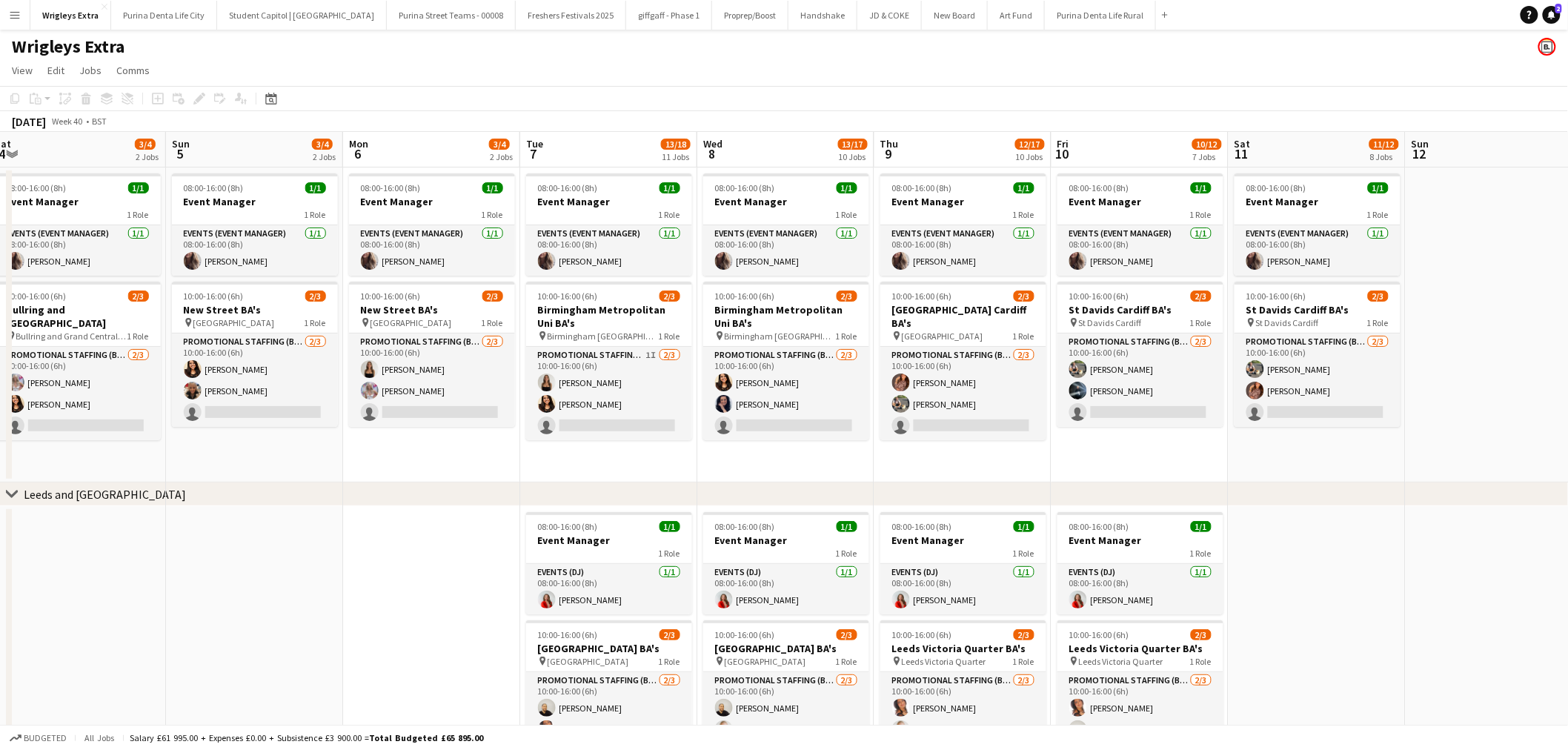
drag, startPoint x: 1092, startPoint y: 467, endPoint x: 983, endPoint y: 477, distance: 109.5
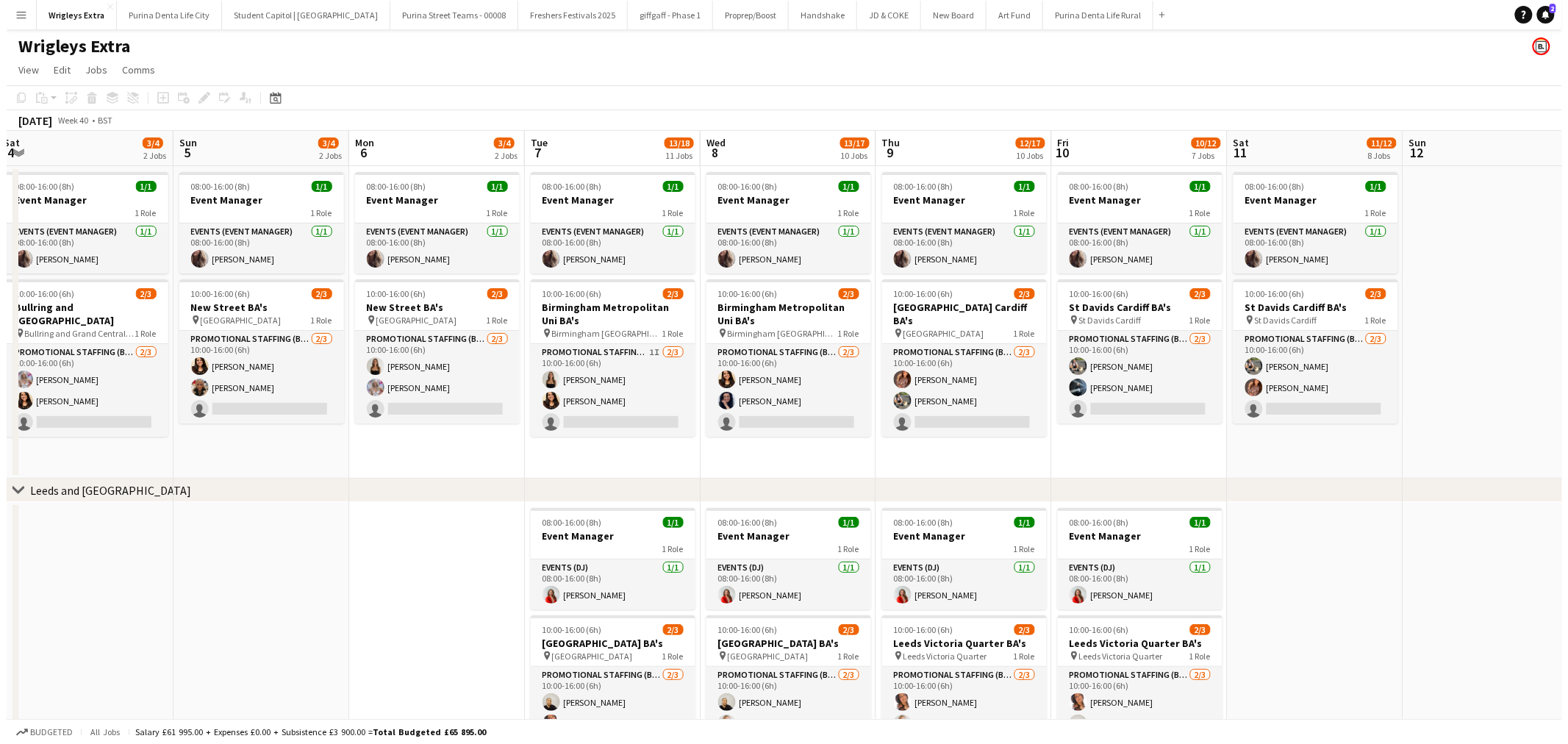
scroll to position [0, 361]
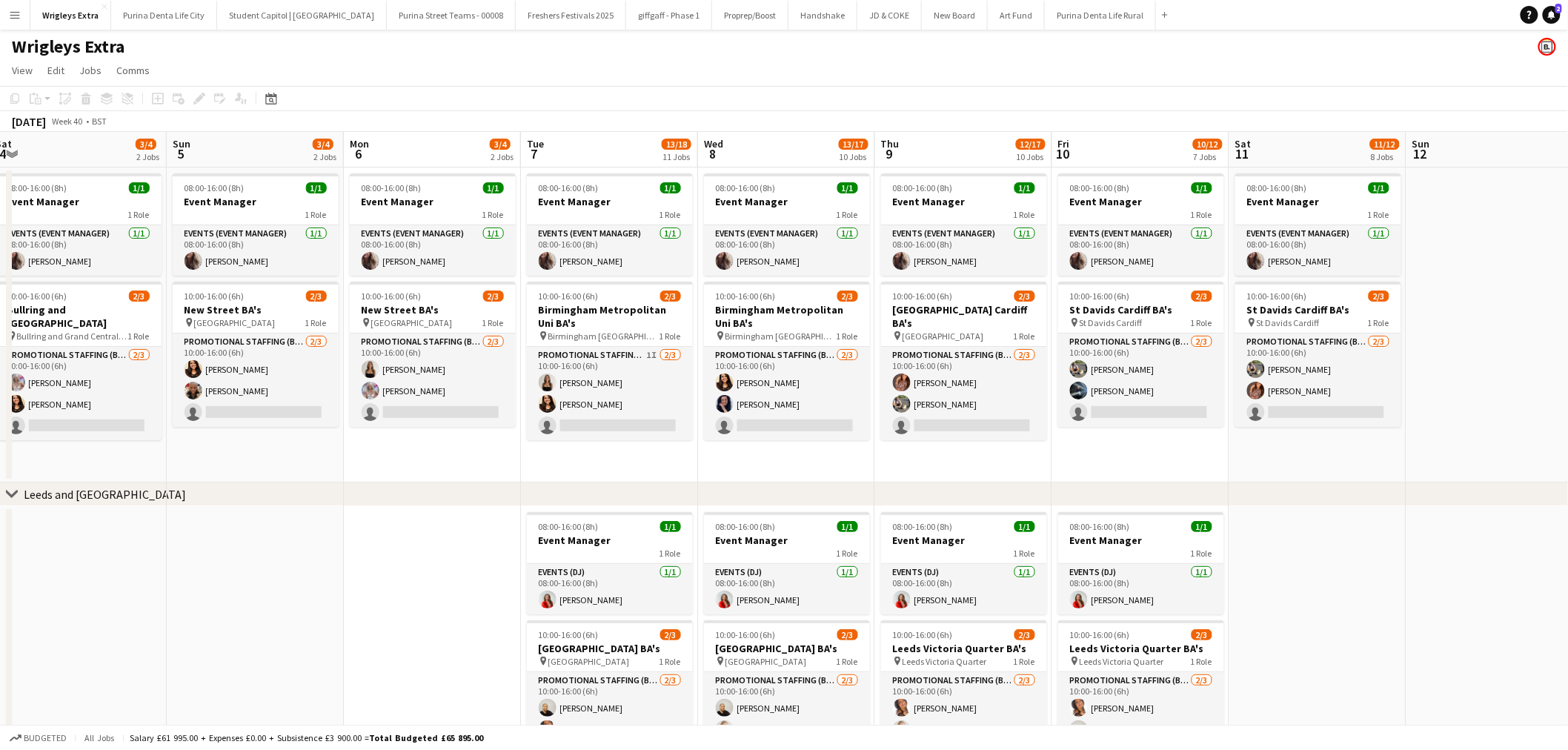
drag, startPoint x: 484, startPoint y: 577, endPoint x: 485, endPoint y: 520, distance: 57.0
click at [485, 520] on app-date-cell at bounding box center [432, 659] width 177 height 305
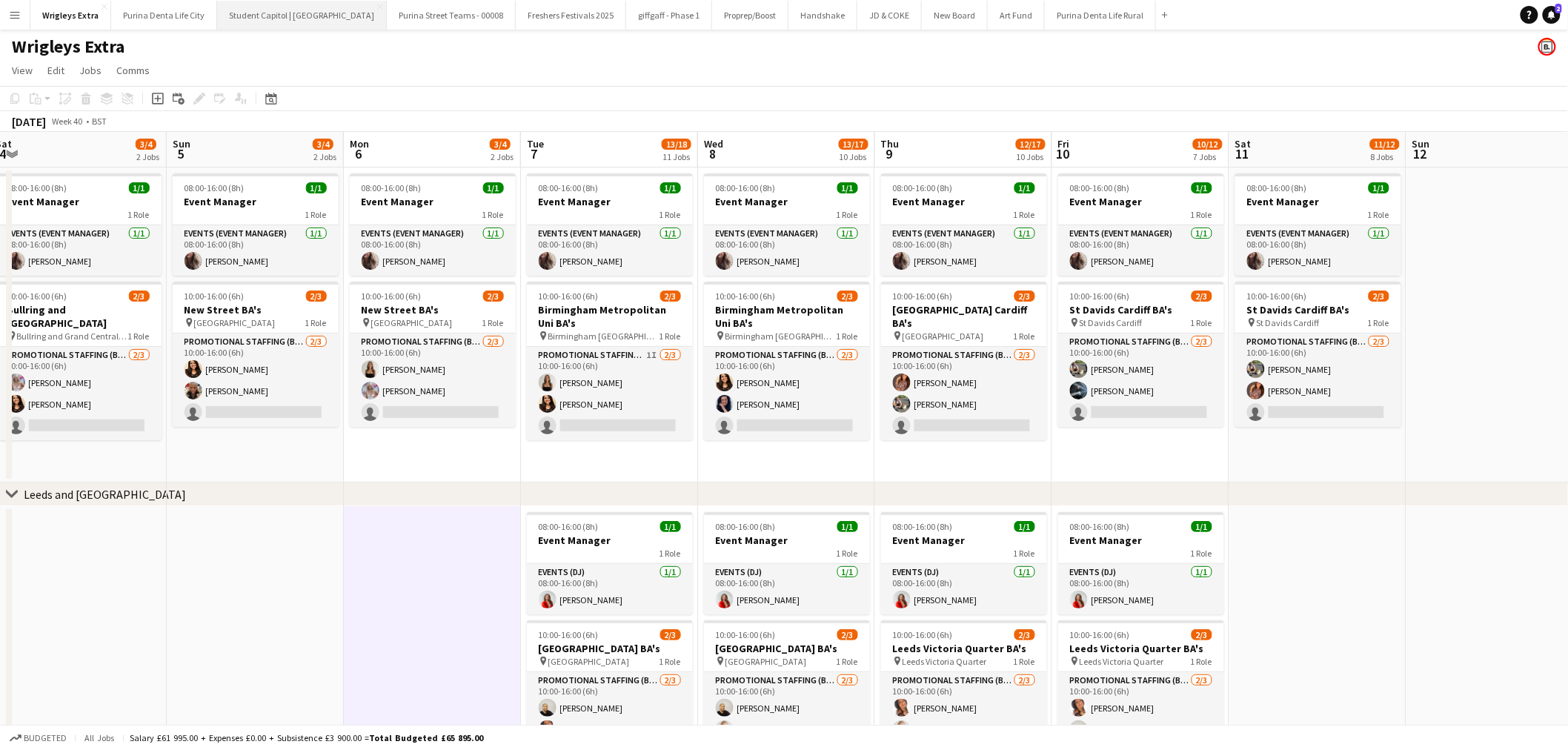
click at [309, 1] on button "Student Capitol | [GEOGRAPHIC_DATA] Close" at bounding box center [302, 15] width 170 height 29
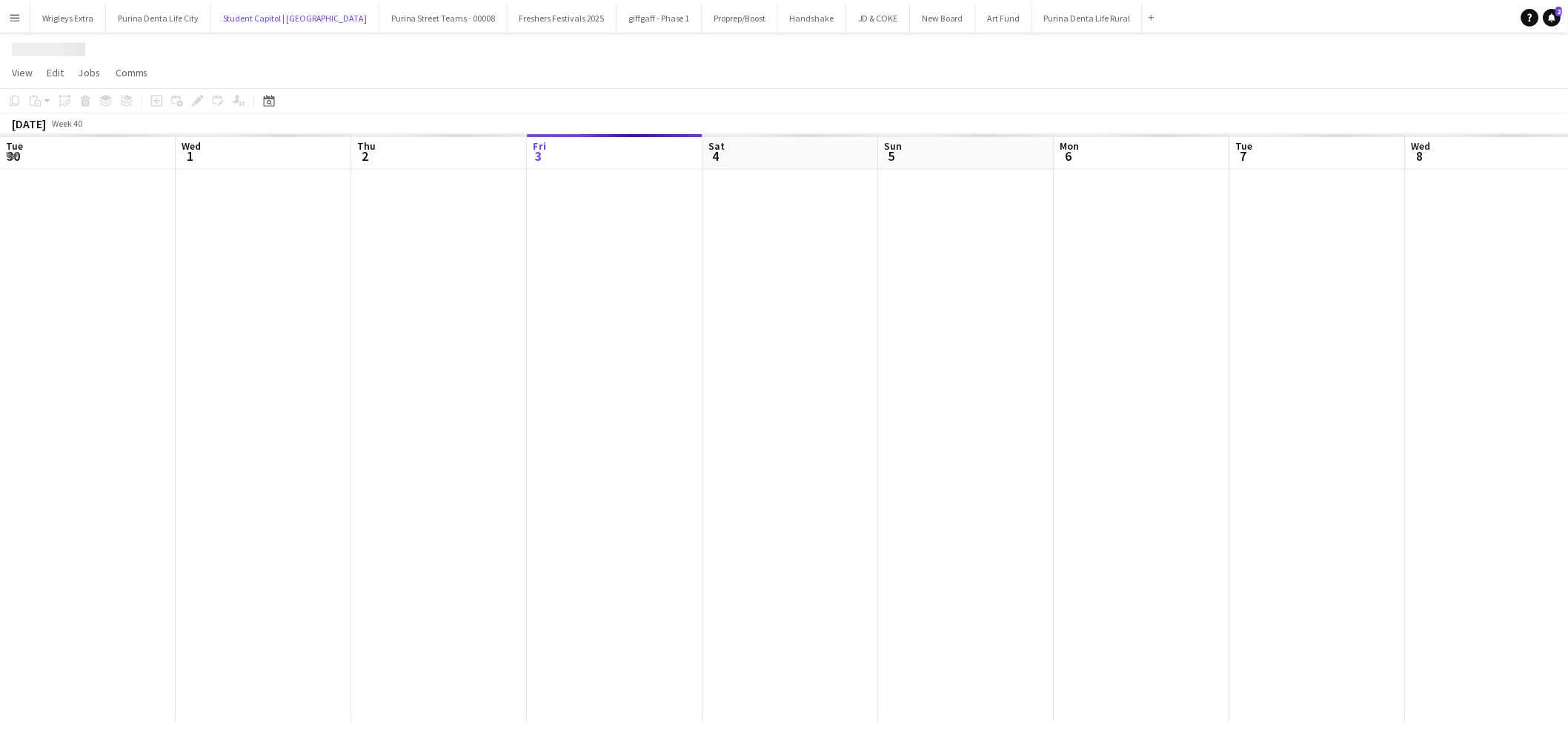
scroll to position [0, 353]
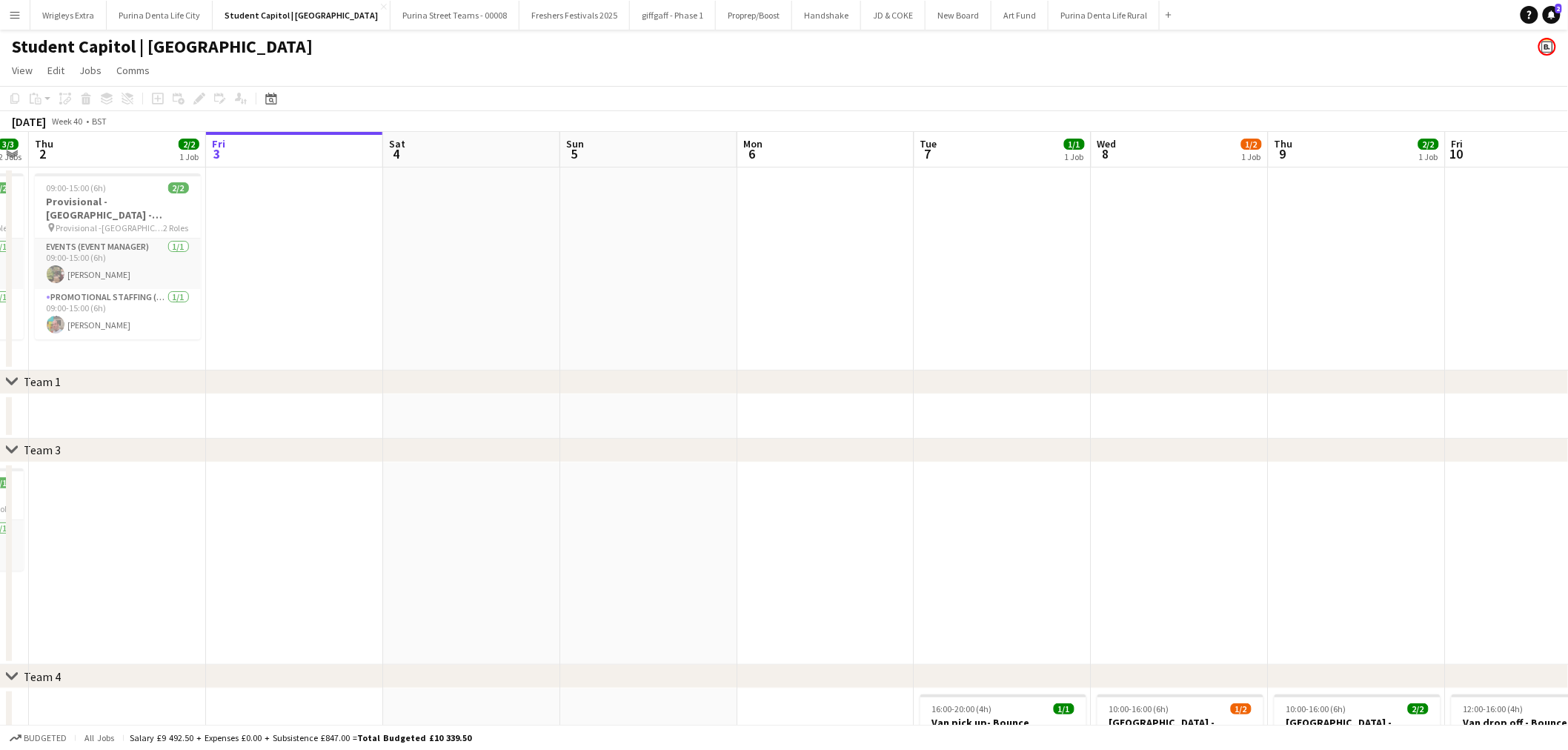
drag, startPoint x: 738, startPoint y: 463, endPoint x: 772, endPoint y: 254, distance: 211.7
click at [768, 258] on app-calendar-viewport "Tue 30 5/5 3 Jobs Wed 1 3/3 2 Jobs Thu 2 2/2 1 Job Fri 3 Sat 4 Sun 5 Mon 6 Tue …" at bounding box center [784, 512] width 1568 height 760
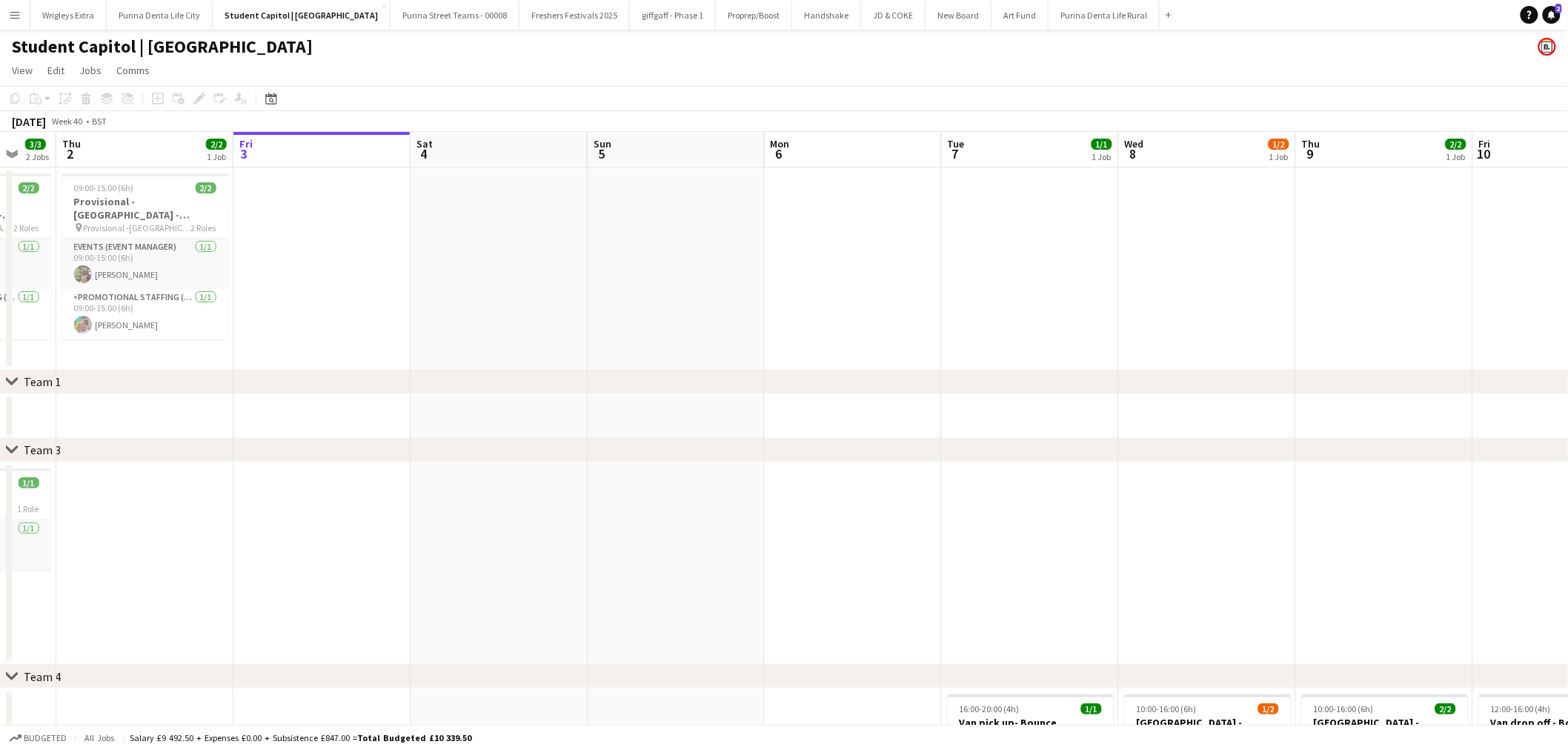
scroll to position [0, 476]
drag, startPoint x: 1026, startPoint y: 415, endPoint x: 1034, endPoint y: 292, distance: 123.3
click at [1027, 283] on app-calendar-viewport "Mon 29 Tue 30 5/5 3 Jobs Wed 1 3/3 2 Jobs Thu 2 2/2 1 Job Fri 3 Sat 4 Sun 5 Mon…" at bounding box center [784, 512] width 1568 height 760
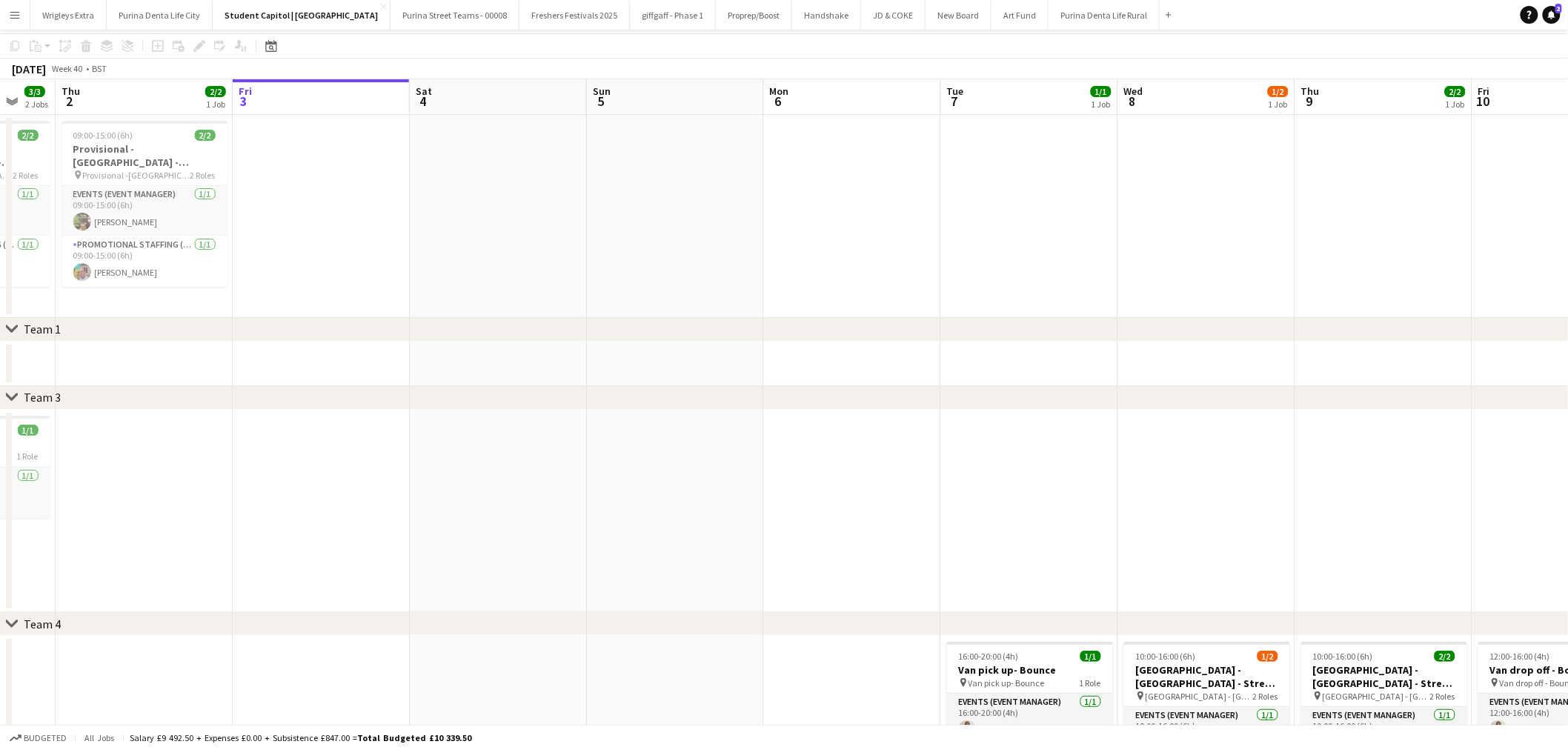
scroll to position [164, 0]
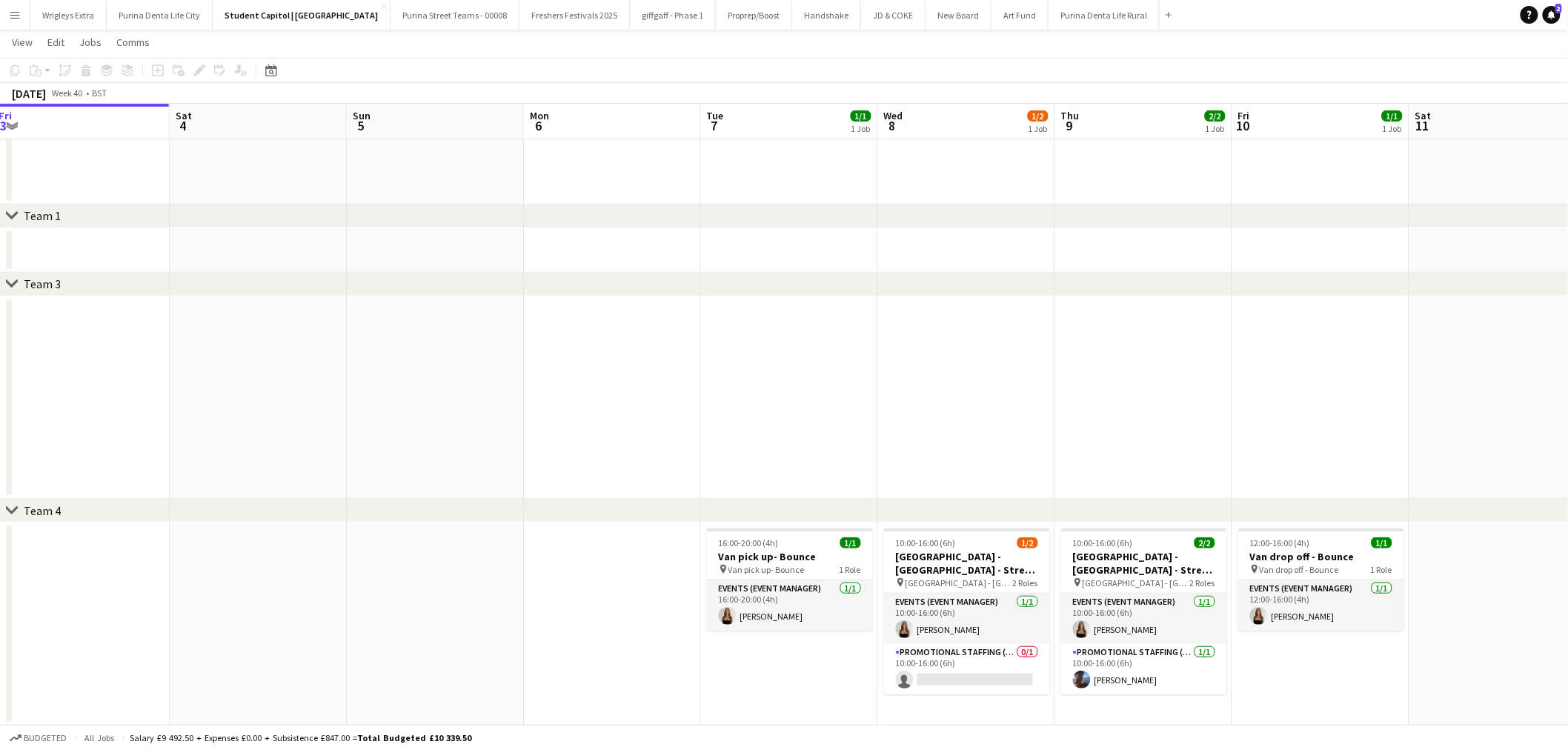
drag, startPoint x: 1216, startPoint y: 414, endPoint x: 759, endPoint y: 438, distance: 457.6
click at [799, 436] on app-calendar-viewport "Tue 30 5/5 3 Jobs Wed 1 3/3 2 Jobs Thu 2 2/2 1 Job Fri 3 Sat 4 Sun 5 Mon 6 Tue …" at bounding box center [784, 309] width 1568 height 833
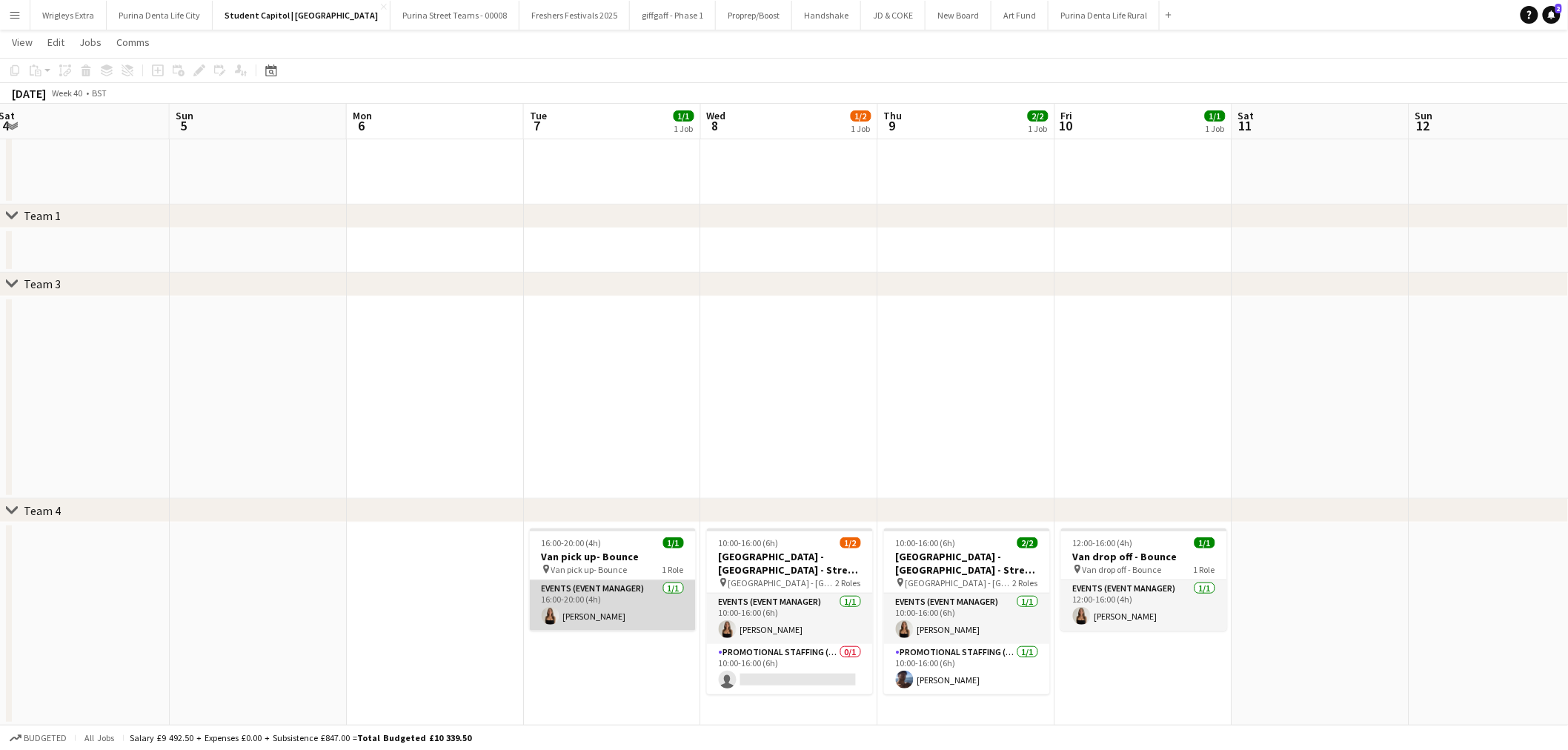
click at [617, 603] on app-card-role "Events (Event Manager) [DATE] 16:00-20:00 (4h) [PERSON_NAME]" at bounding box center [612, 606] width 166 height 50
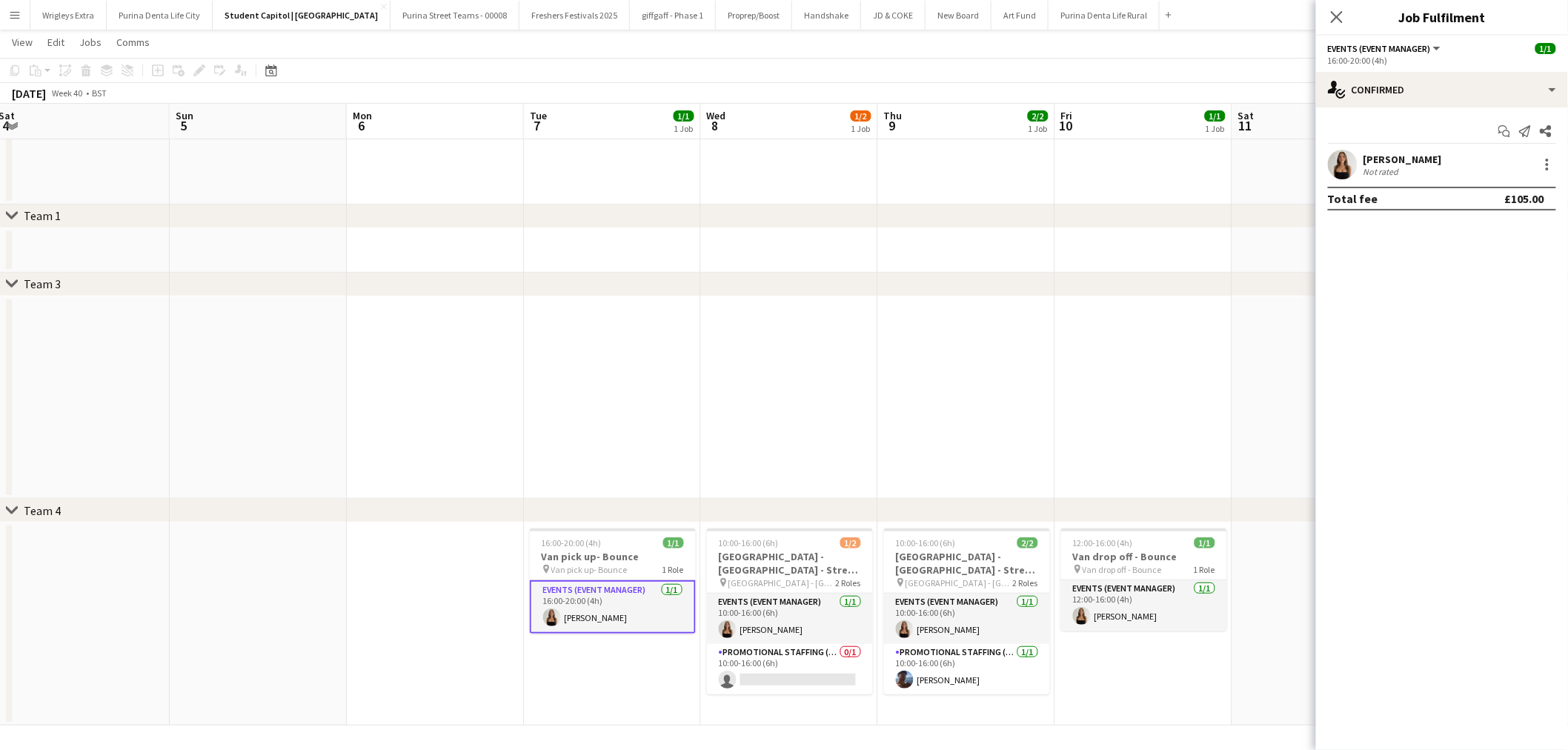
click at [1405, 162] on div "[PERSON_NAME]" at bounding box center [1403, 159] width 79 height 13
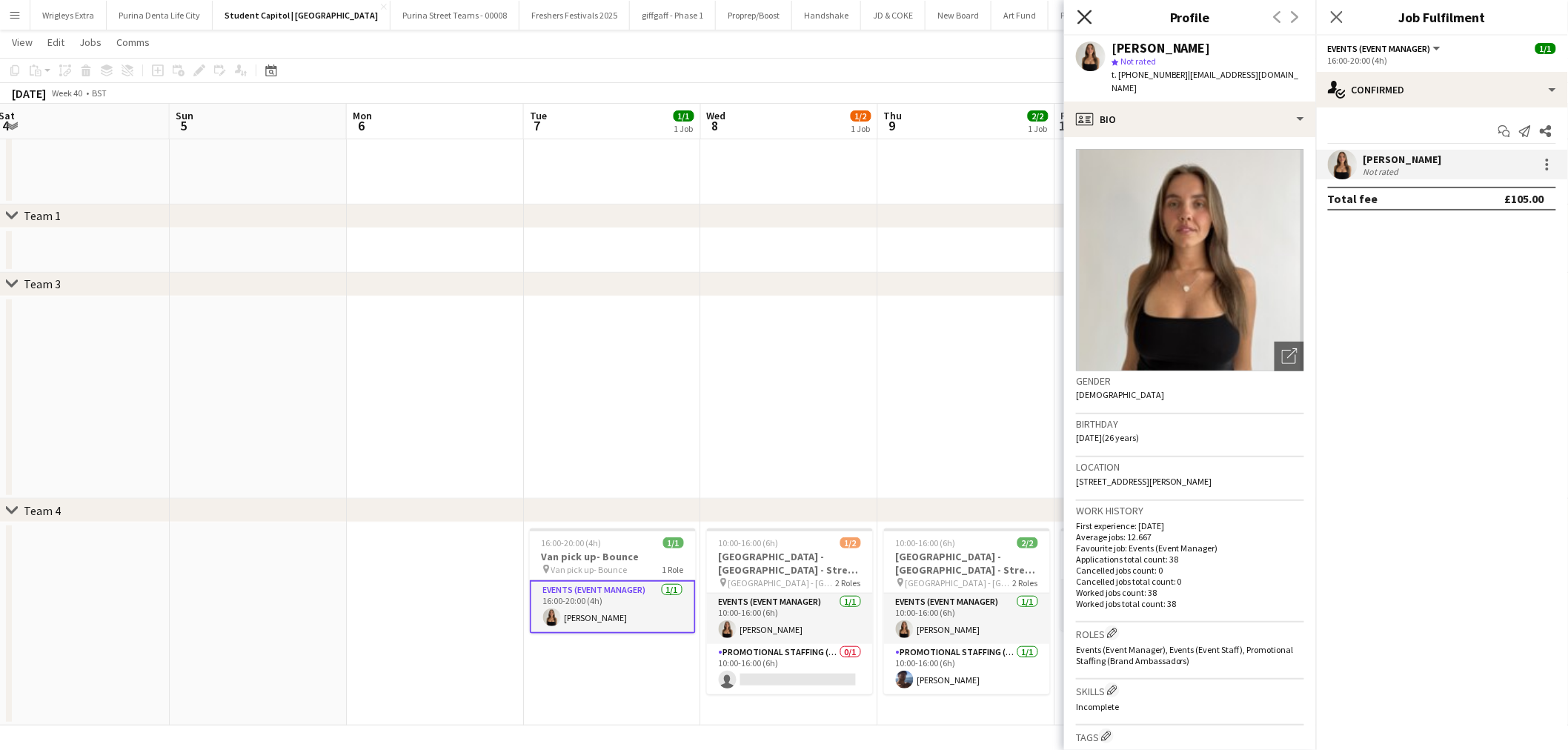
click at [1078, 11] on icon at bounding box center [1084, 16] width 14 height 14
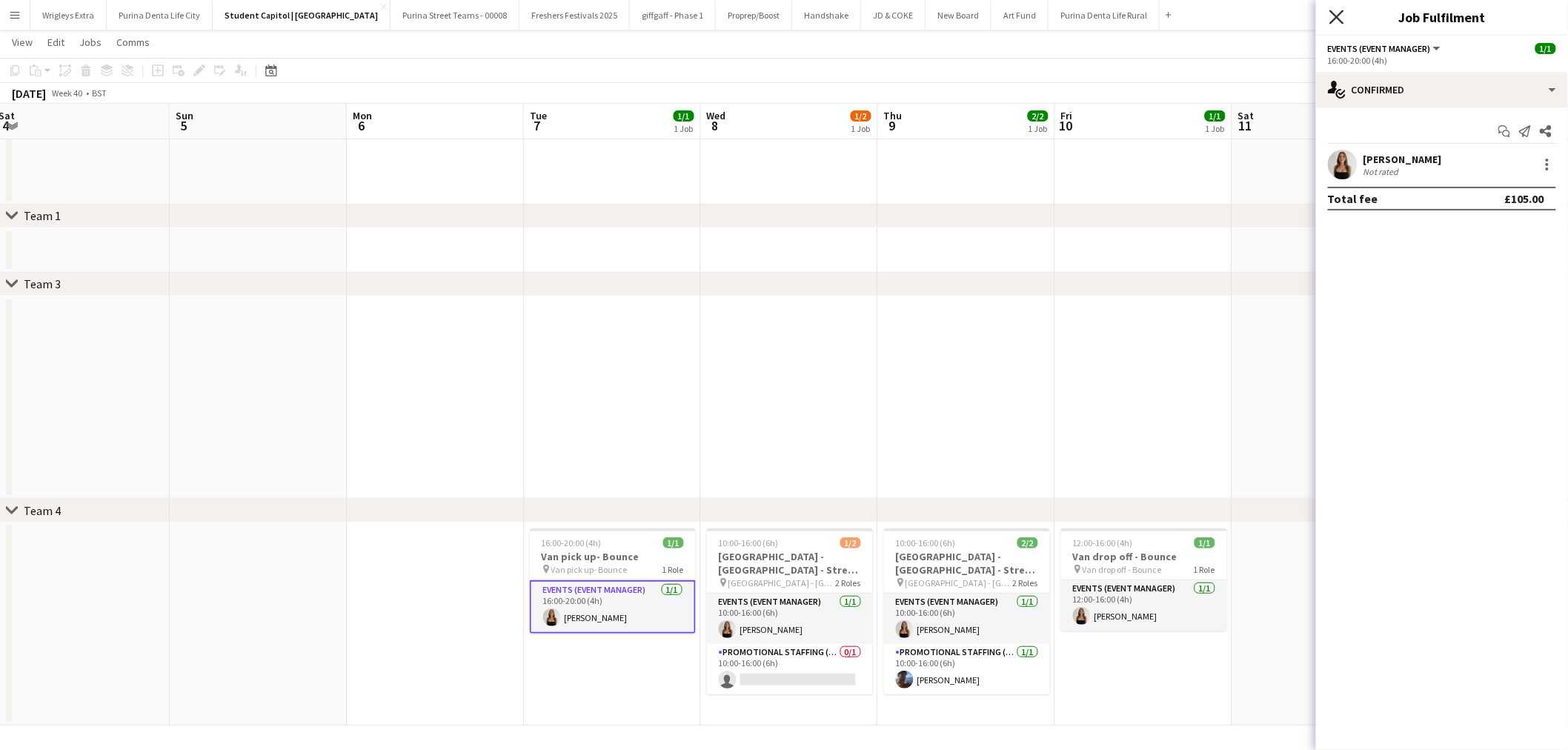
click at [1330, 16] on icon "Close pop-in" at bounding box center [1336, 16] width 14 height 14
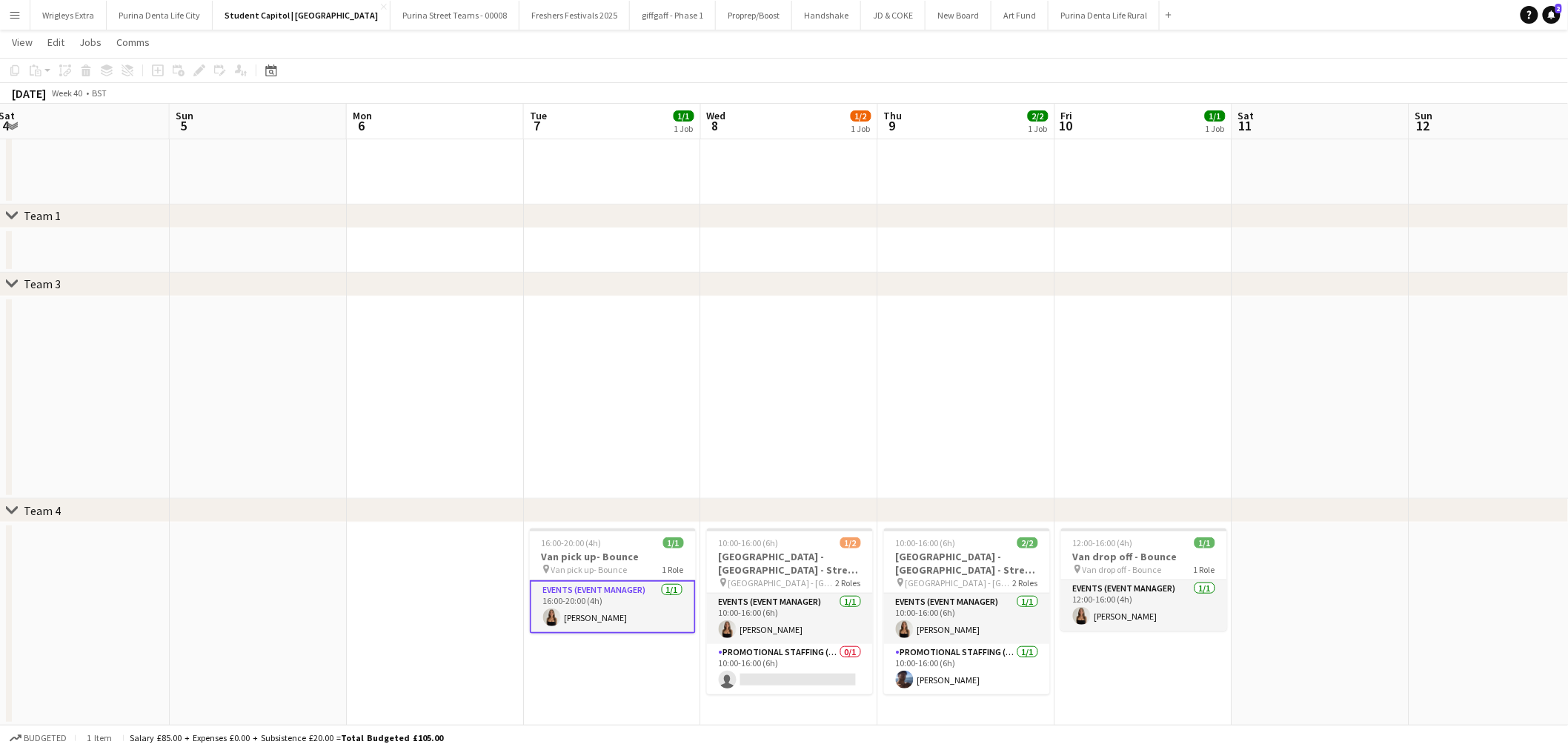
click at [20, 13] on button "Menu" at bounding box center [15, 15] width 30 height 30
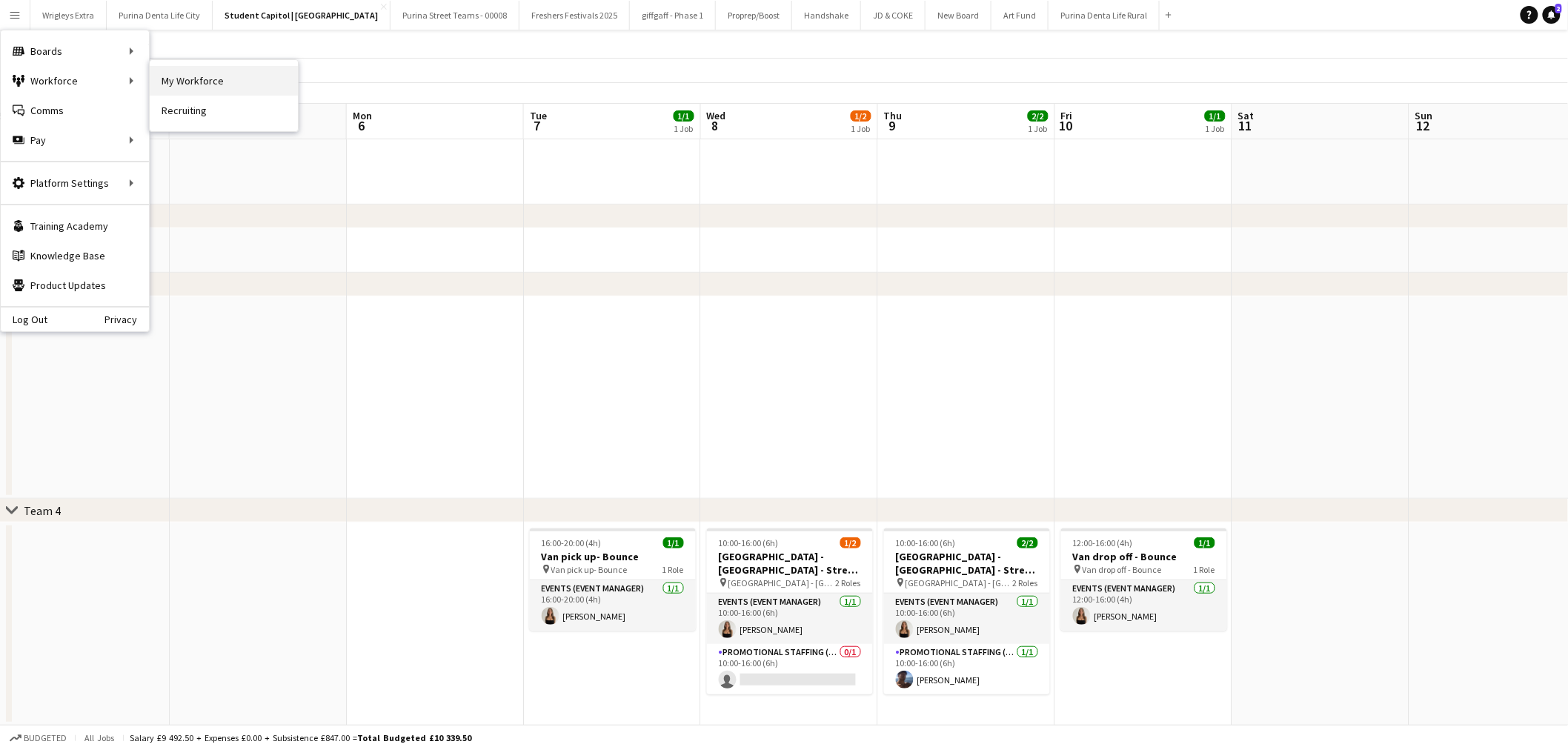
click at [233, 79] on link "My Workforce" at bounding box center [224, 81] width 149 height 30
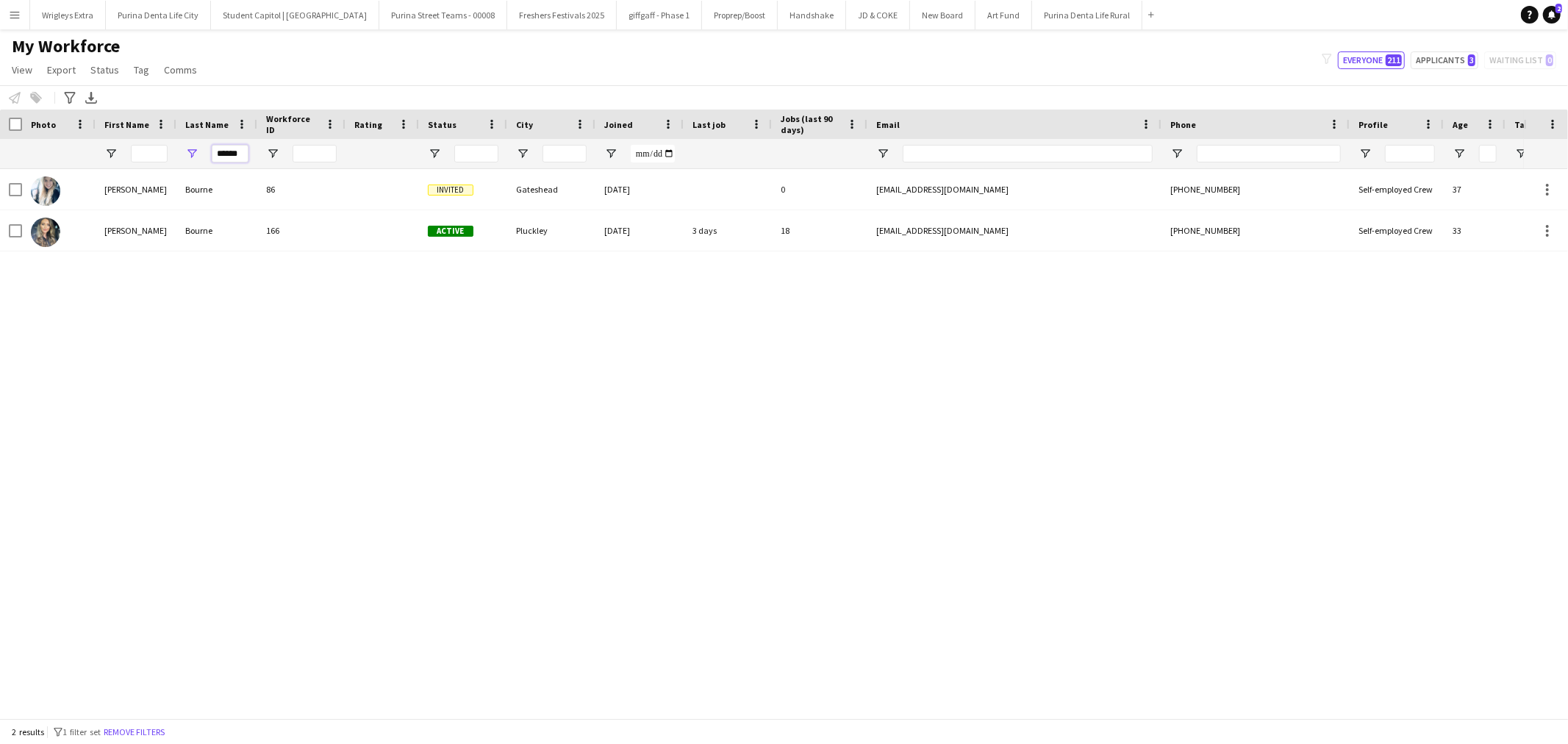
click at [244, 155] on input "******" at bounding box center [230, 153] width 37 height 18
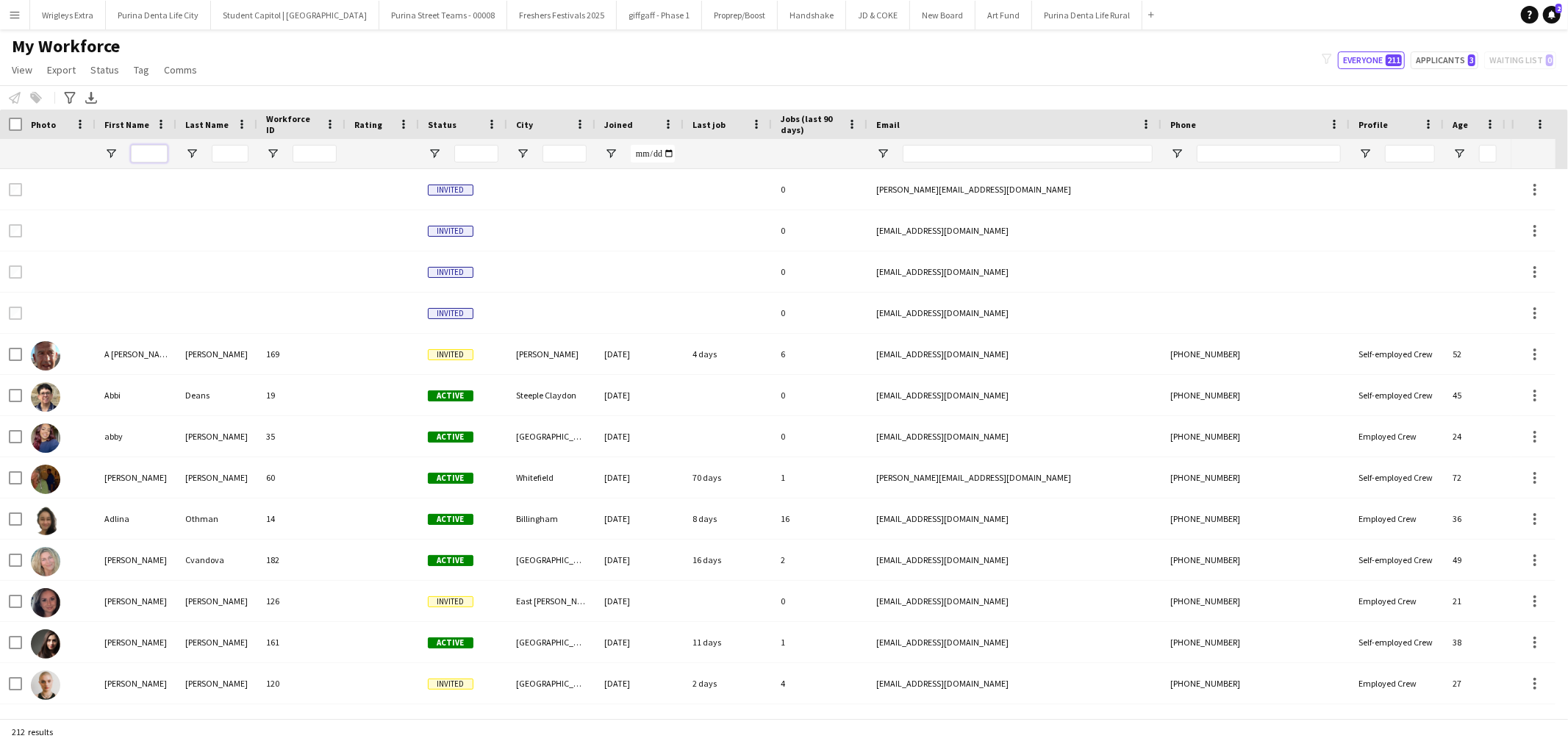
drag, startPoint x: 146, startPoint y: 157, endPoint x: 202, endPoint y: 209, distance: 76.4
click at [146, 158] on input "First Name Filter Input" at bounding box center [149, 153] width 37 height 18
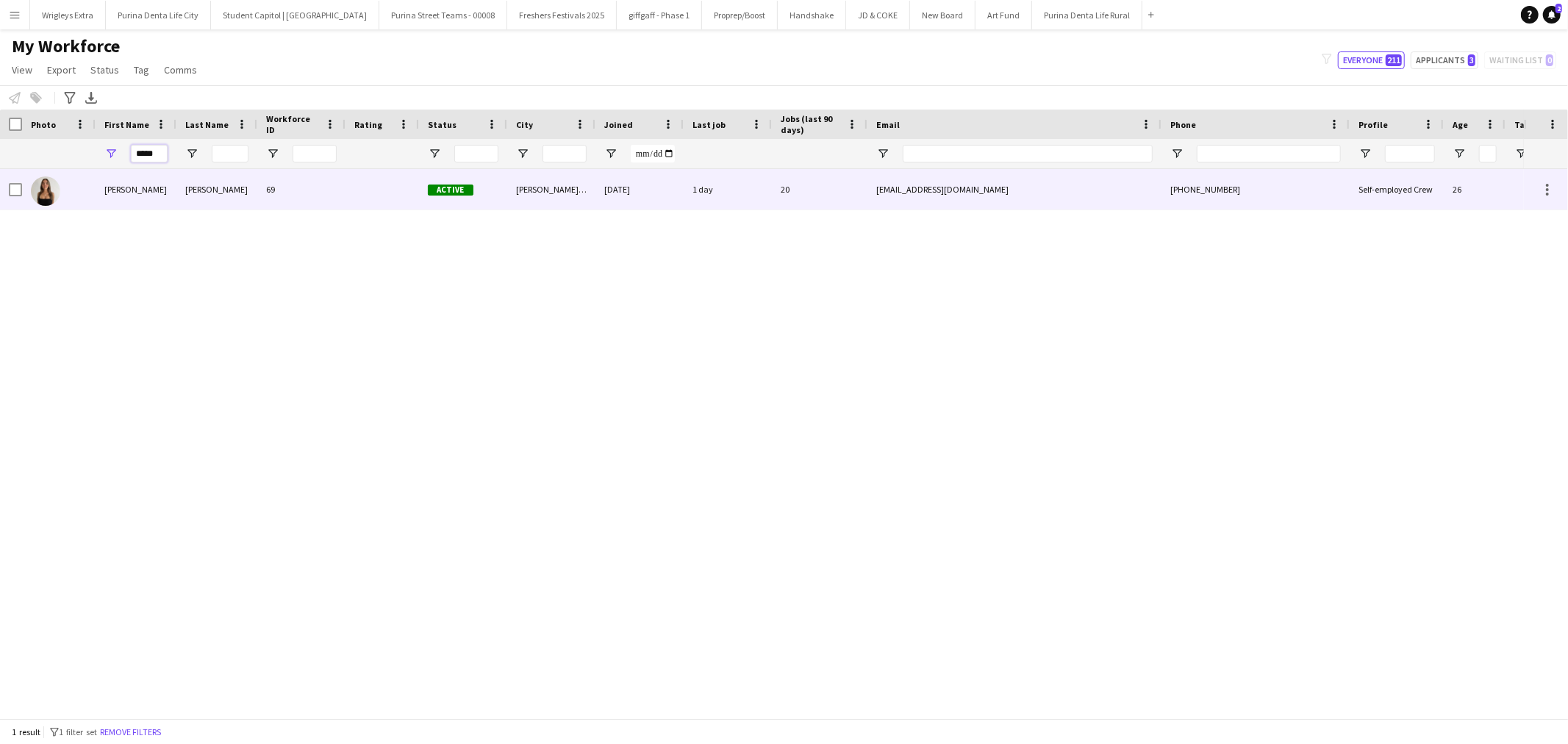
type input "*****"
click at [185, 192] on div "[PERSON_NAME]" at bounding box center [217, 189] width 81 height 41
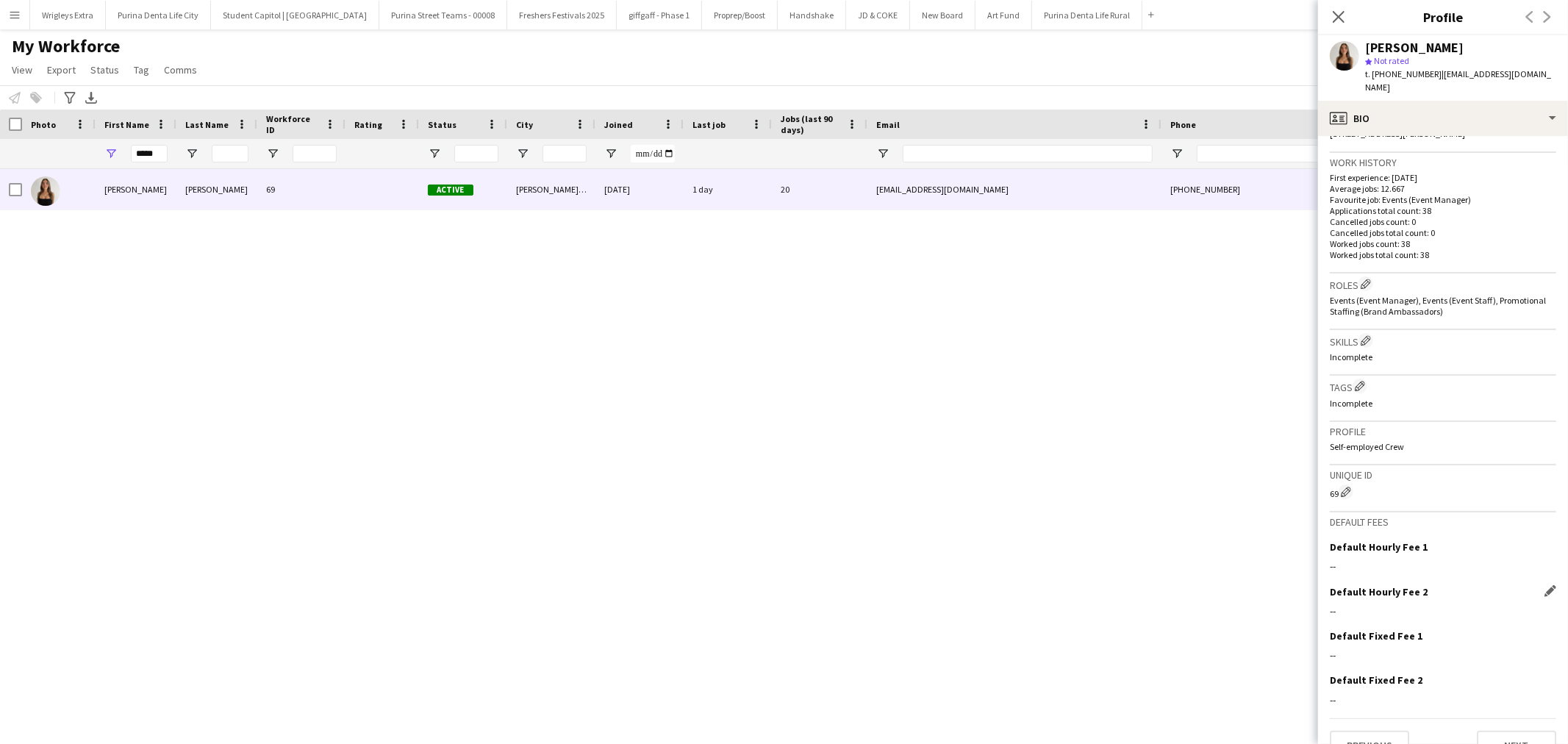
scroll to position [353, 0]
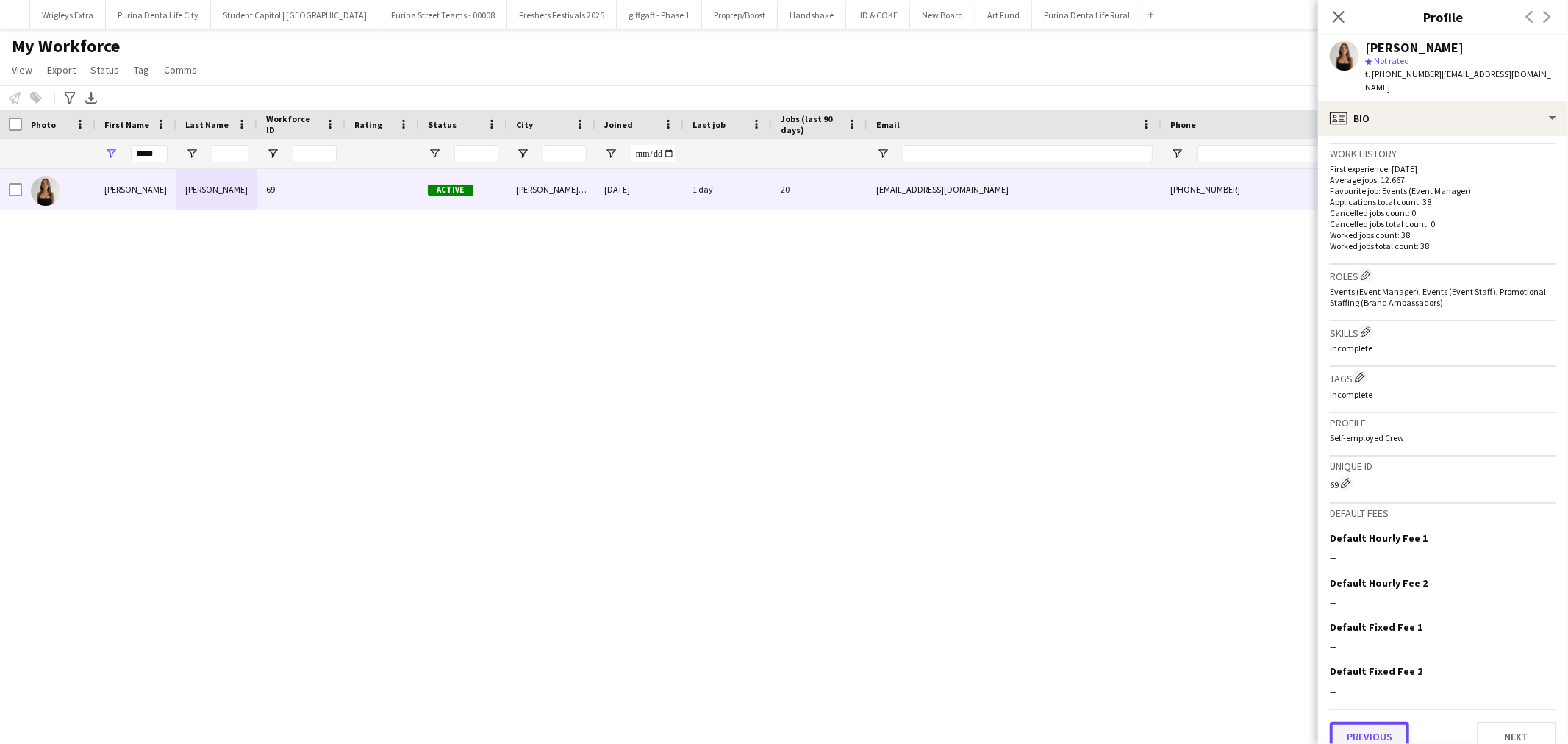
click at [1365, 726] on button "Previous" at bounding box center [1370, 737] width 79 height 30
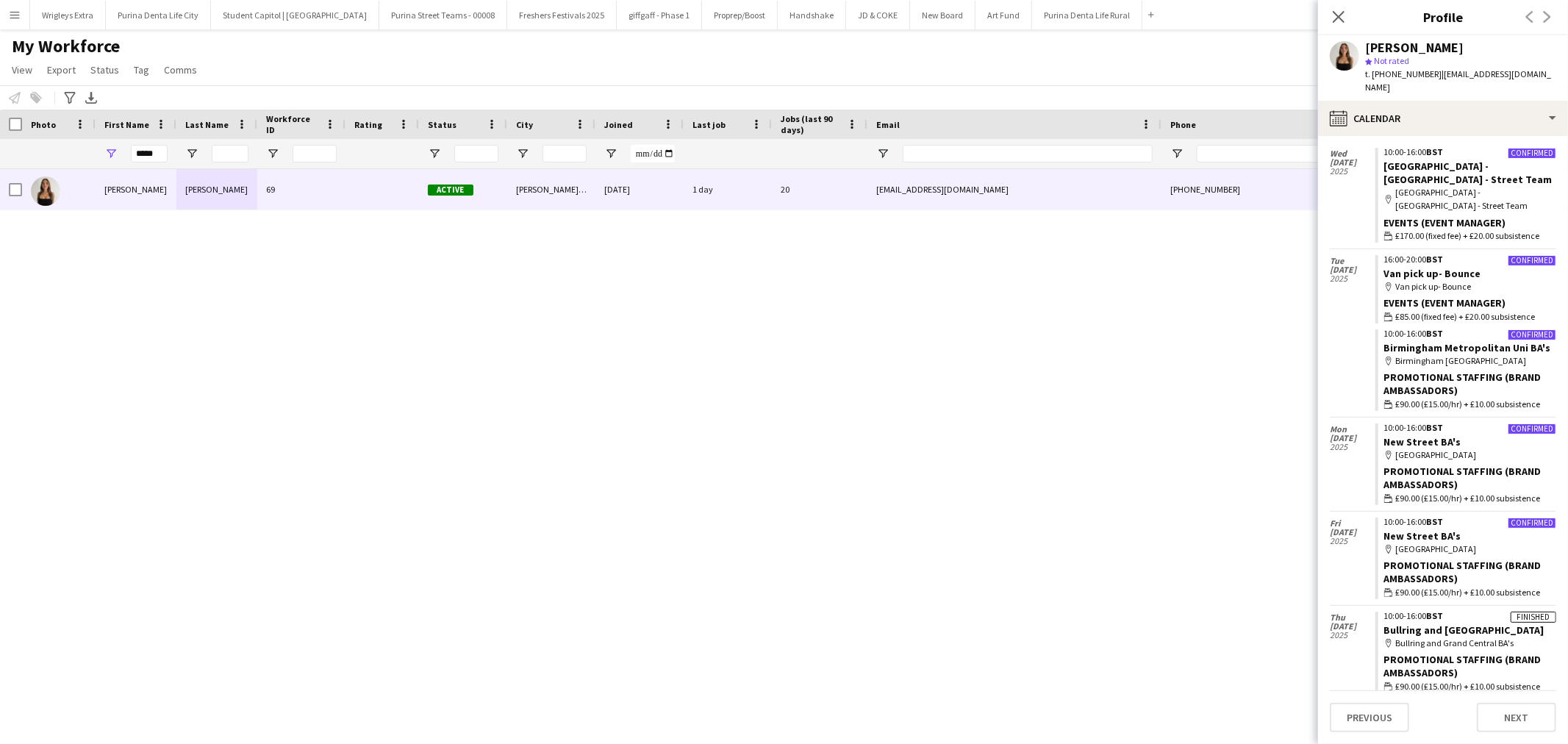
scroll to position [1048, 0]
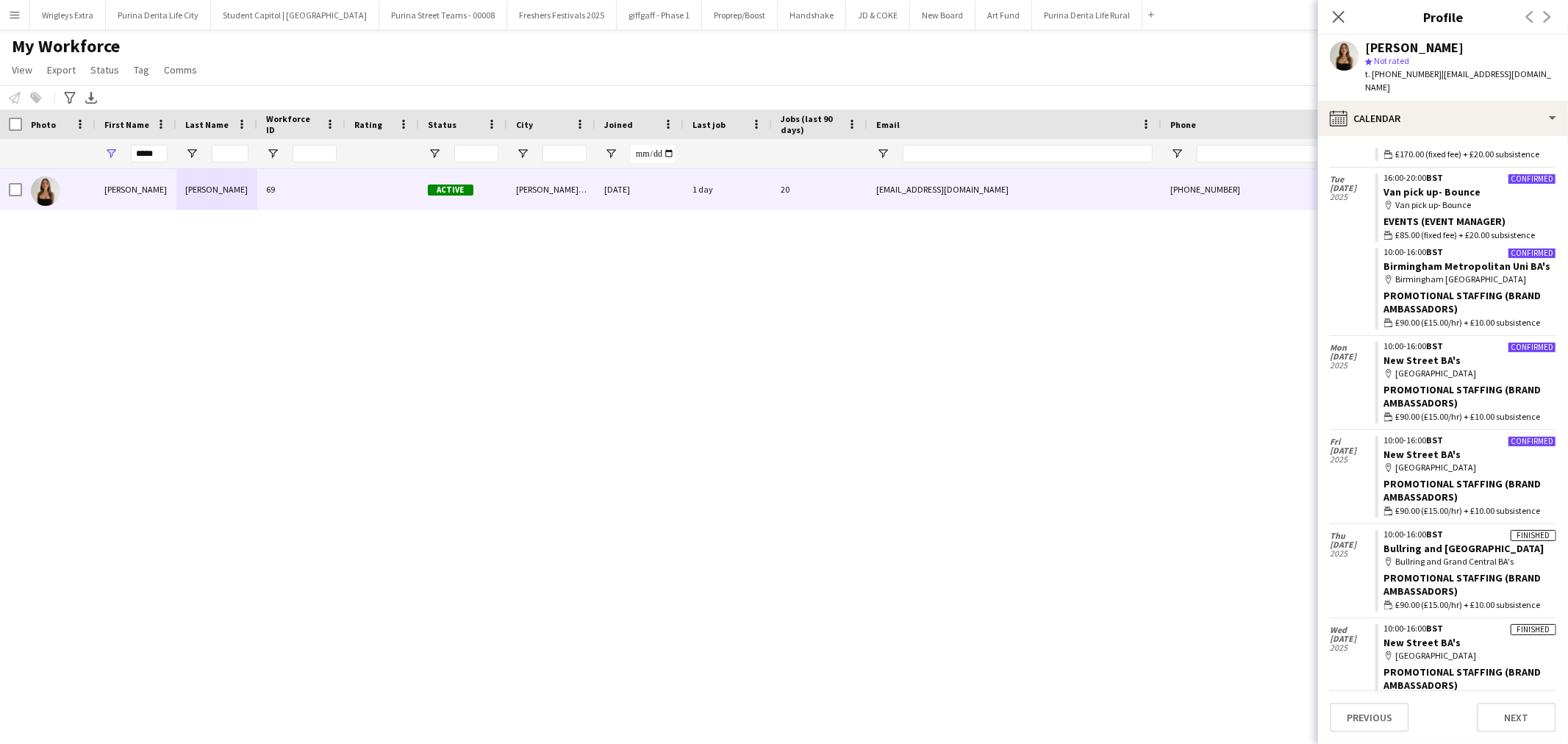
click at [1461, 436] on app-crew-calendar-job-card "Confirmed 10:00-16:00 BST New Street BA's map-marker New Street Promotional Sta…" at bounding box center [1466, 477] width 181 height 82
click at [1338, 13] on icon "Close pop-in" at bounding box center [1338, 16] width 14 height 14
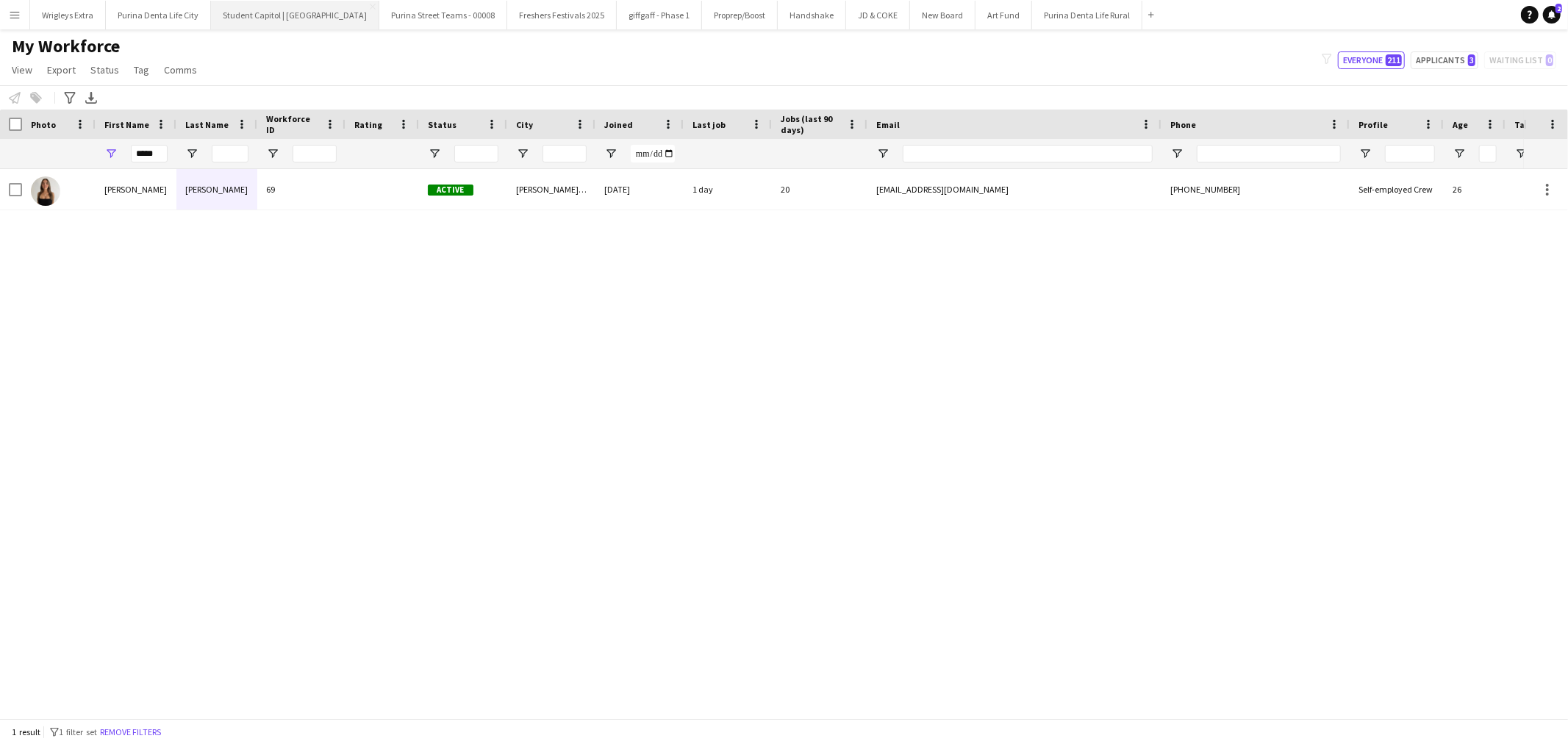
click at [263, 16] on button "Student Capitol | [GEOGRAPHIC_DATA] Close" at bounding box center [295, 15] width 169 height 29
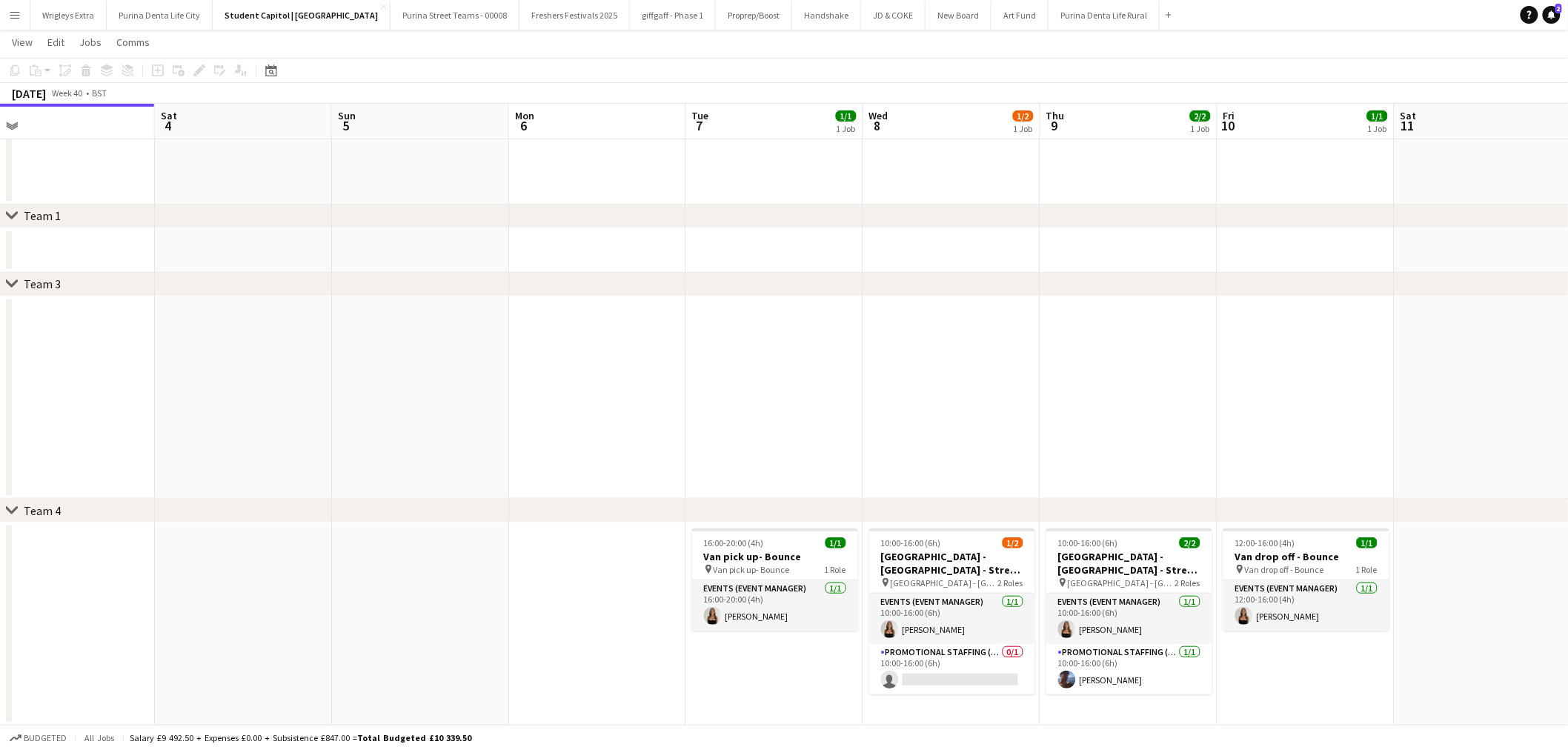
scroll to position [0, 483]
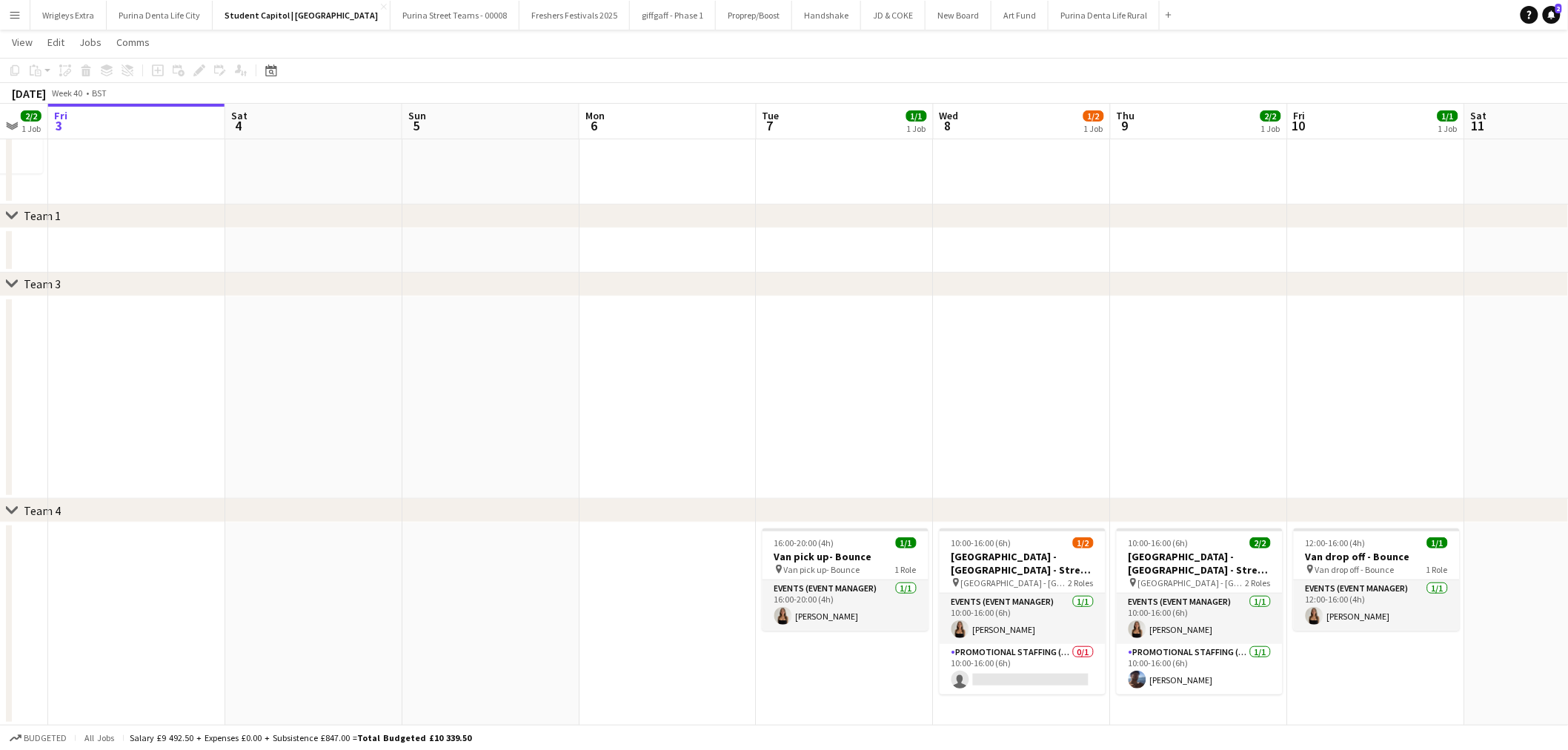
drag, startPoint x: 911, startPoint y: 408, endPoint x: 606, endPoint y: 418, distance: 305.2
click at [606, 418] on app-calendar-viewport "Tue 30 5/5 3 Jobs Wed 1 3/3 2 Jobs Thu 2 2/2 1 Job Fri 3 Sat 4 Sun 5 Mon 6 Tue …" at bounding box center [784, 309] width 1568 height 833
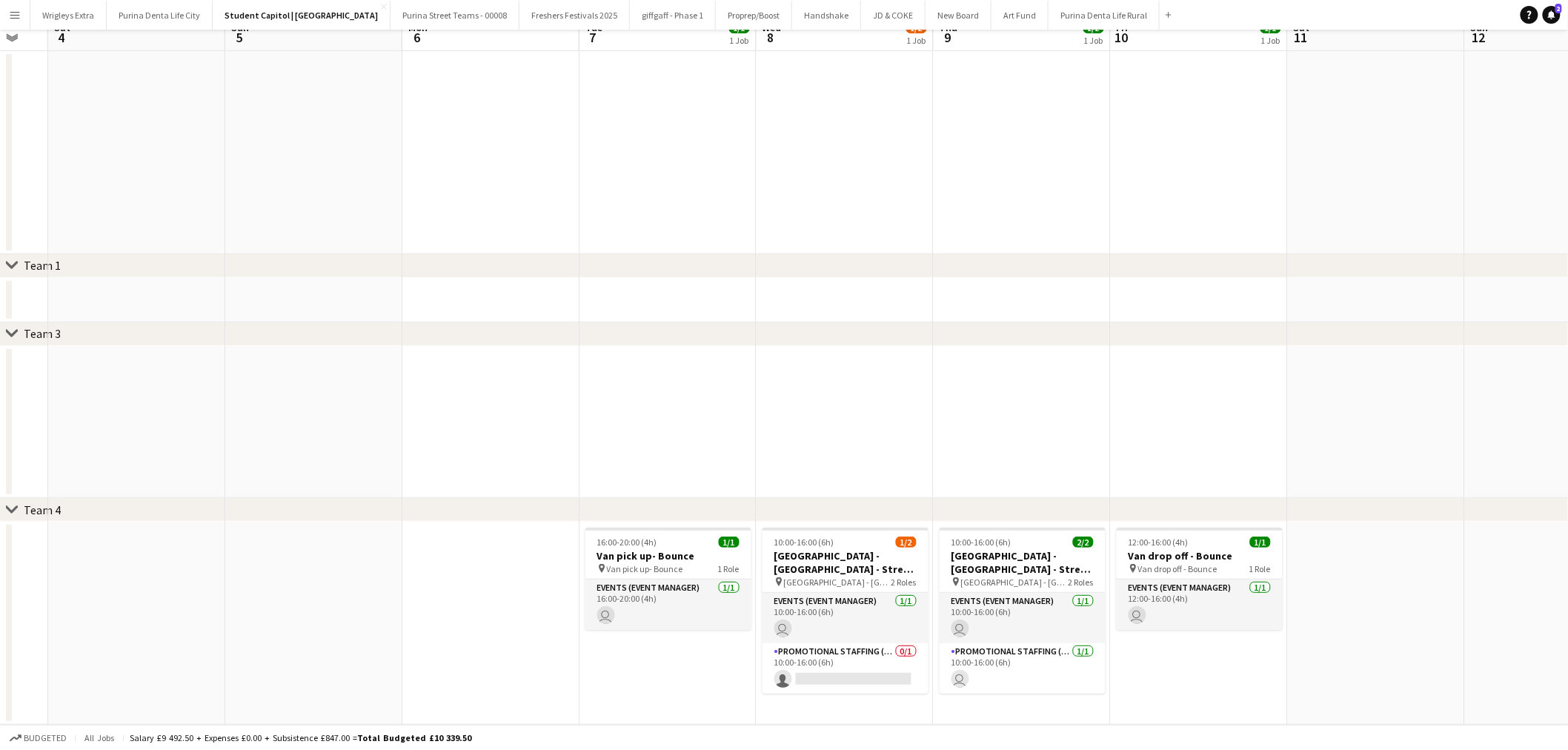
scroll to position [0, 0]
